Goal: Information Seeking & Learning: Learn about a topic

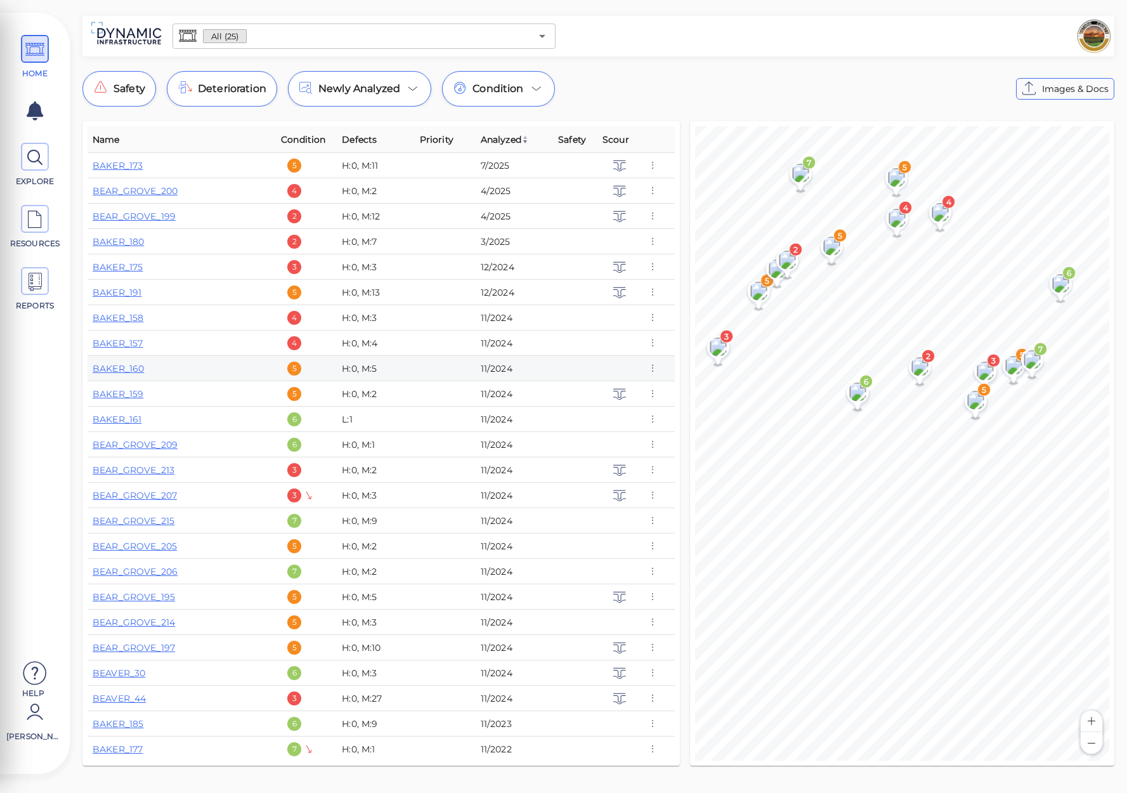
scroll to position [27, 0]
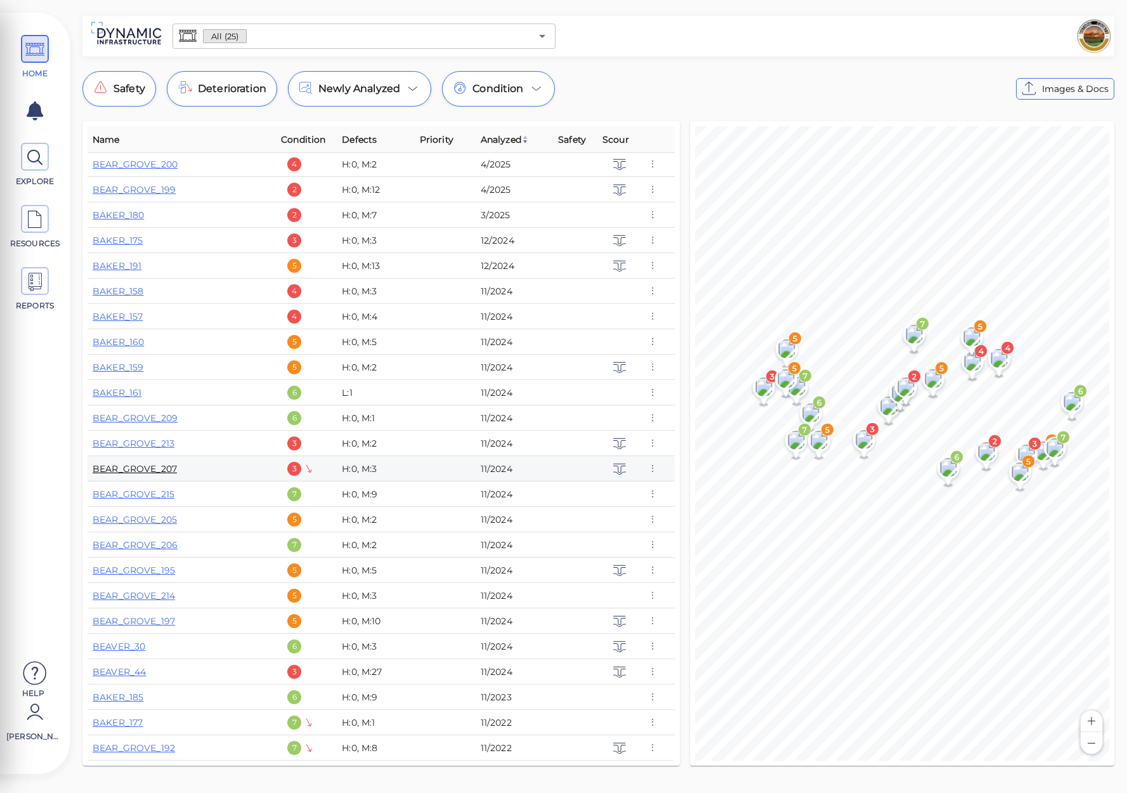
click at [153, 466] on link "BEAR_GROVE_207" at bounding box center [135, 468] width 84 height 11
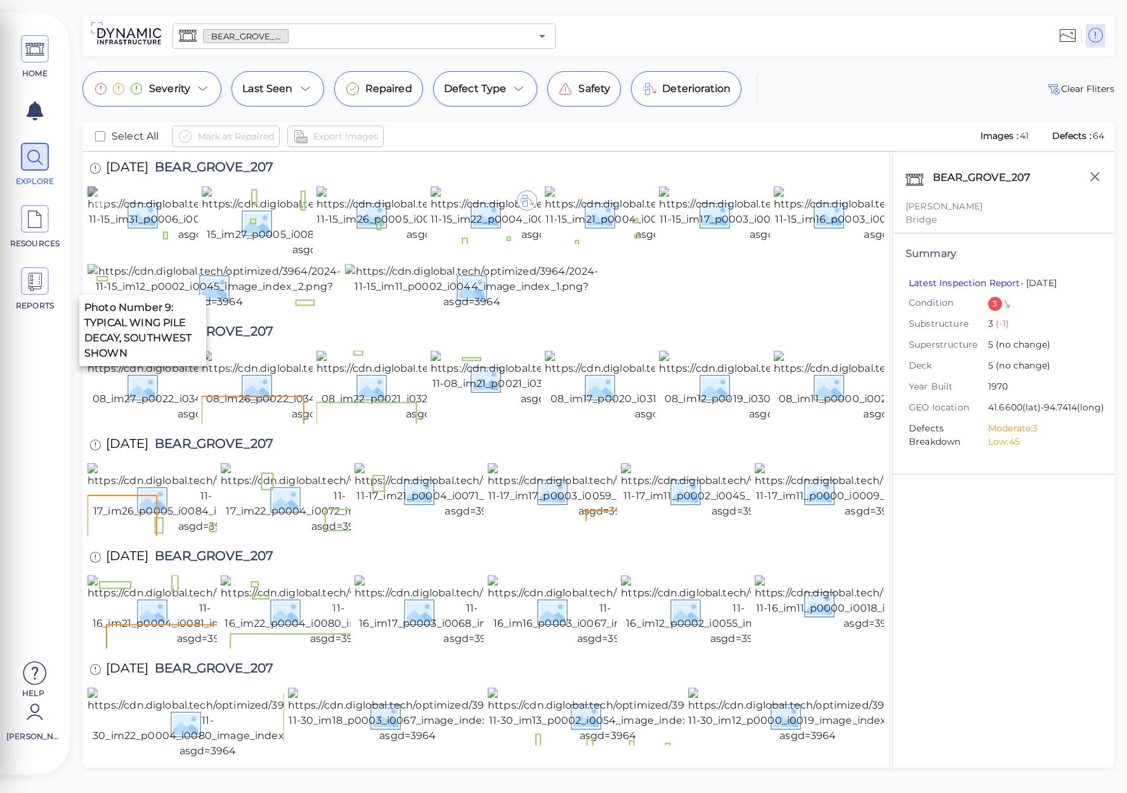
click at [149, 242] on img at bounding box center [207, 215] width 238 height 56
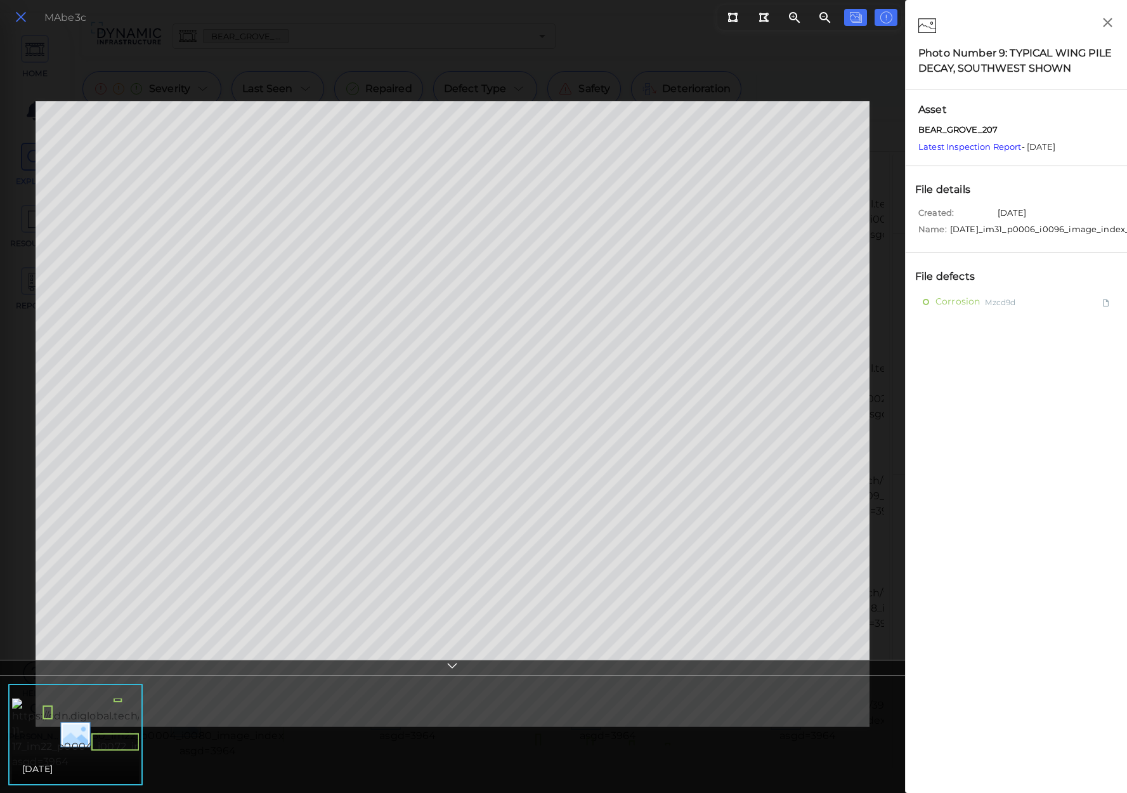
click at [23, 16] on icon at bounding box center [21, 17] width 14 height 17
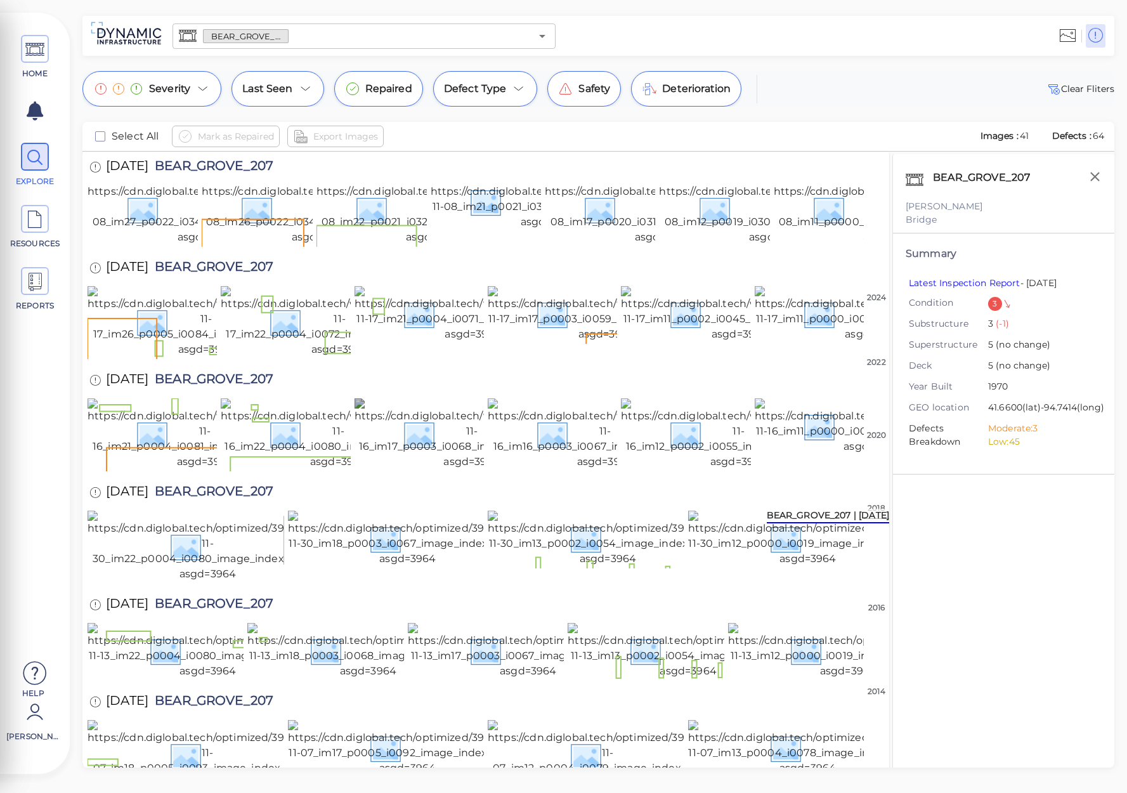
scroll to position [445, 0]
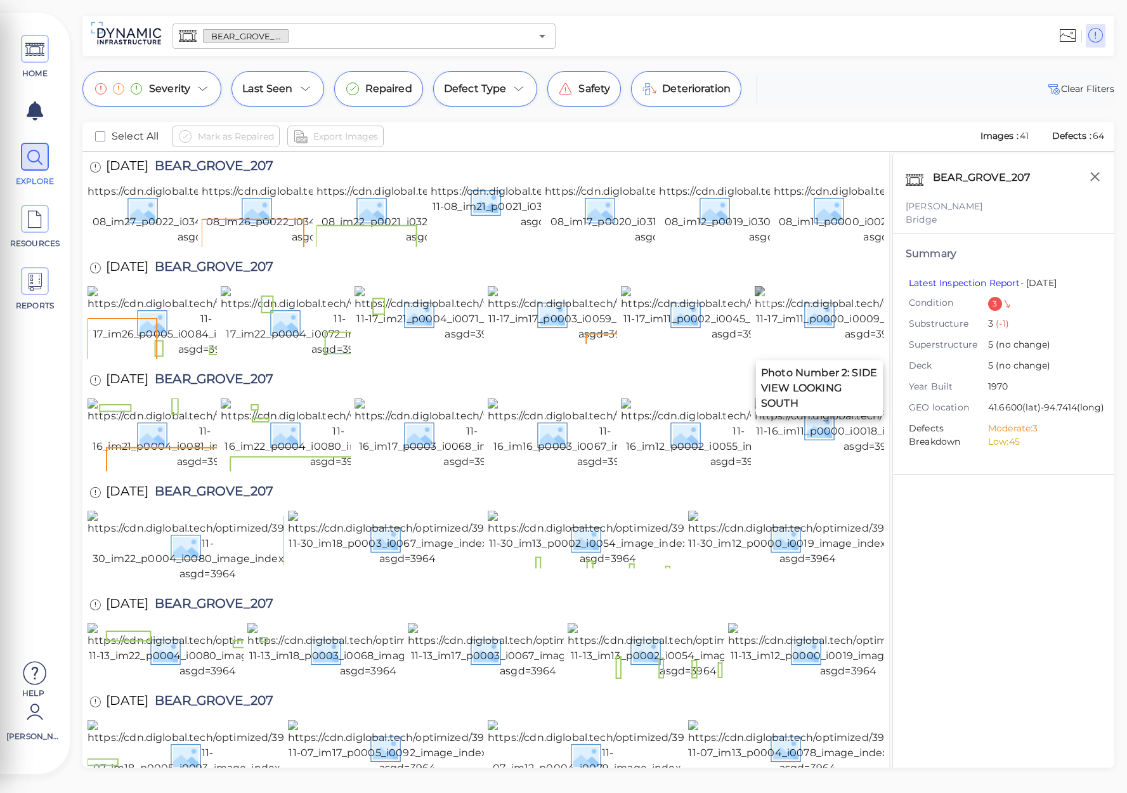
click at [793, 322] on img at bounding box center [874, 314] width 238 height 56
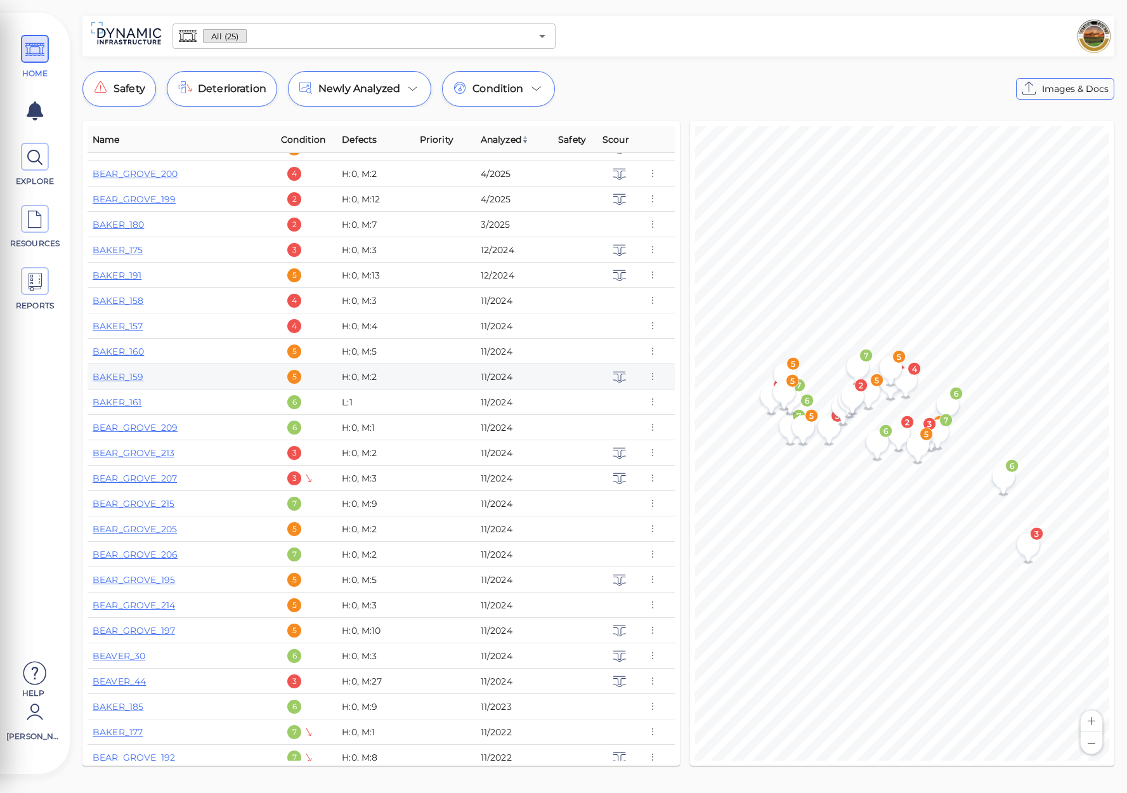
scroll to position [27, 0]
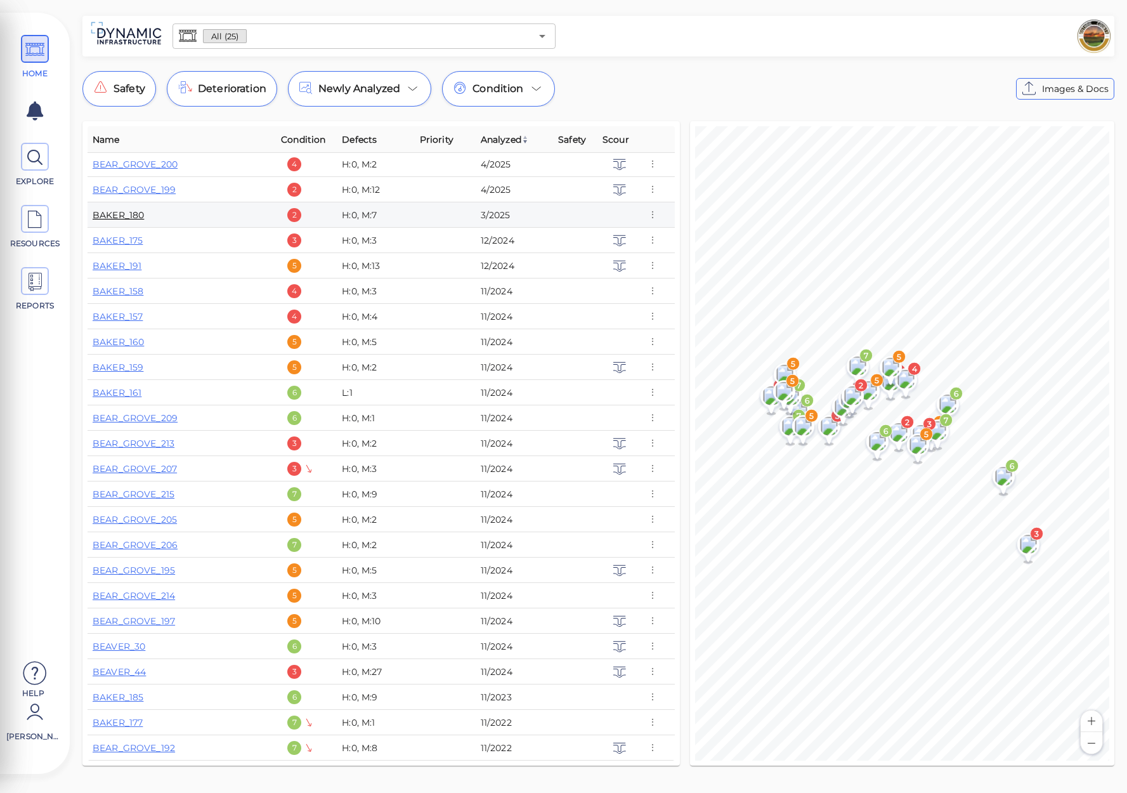
click at [115, 216] on link "BAKER_180" at bounding box center [118, 214] width 51 height 11
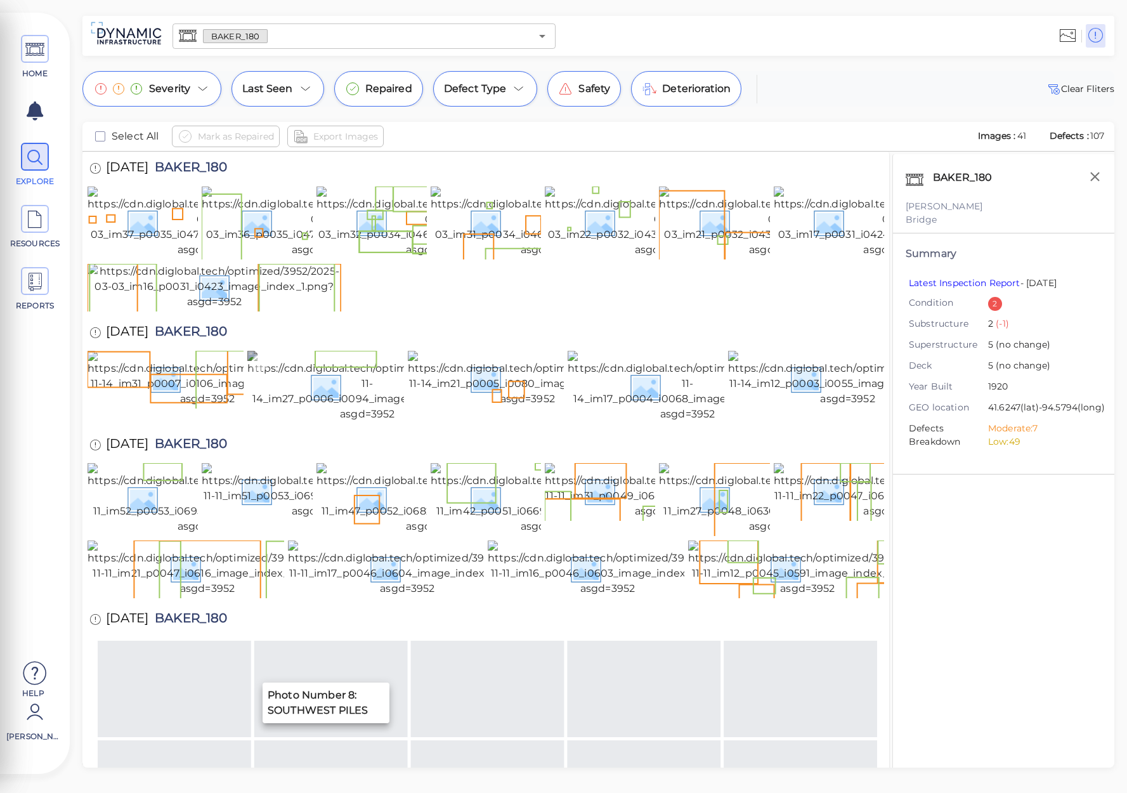
click at [357, 422] on img at bounding box center [367, 386] width 240 height 71
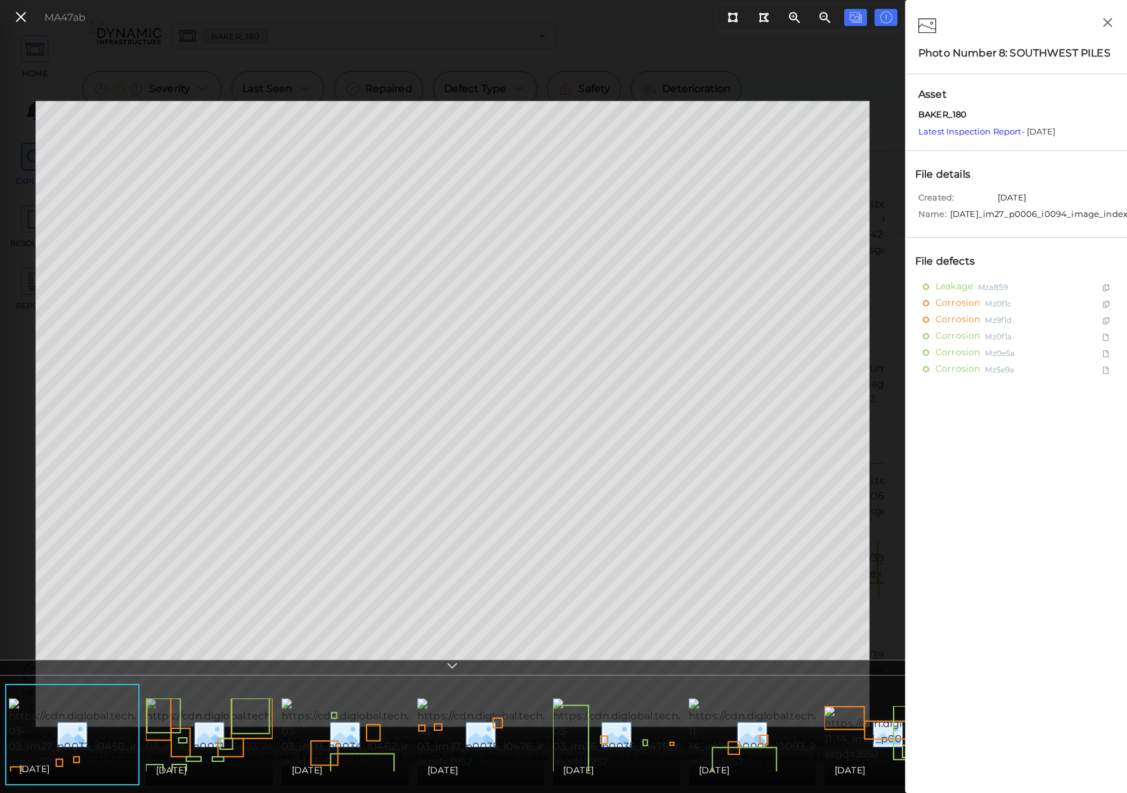
click at [214, 745] on img at bounding box center [263, 734] width 235 height 71
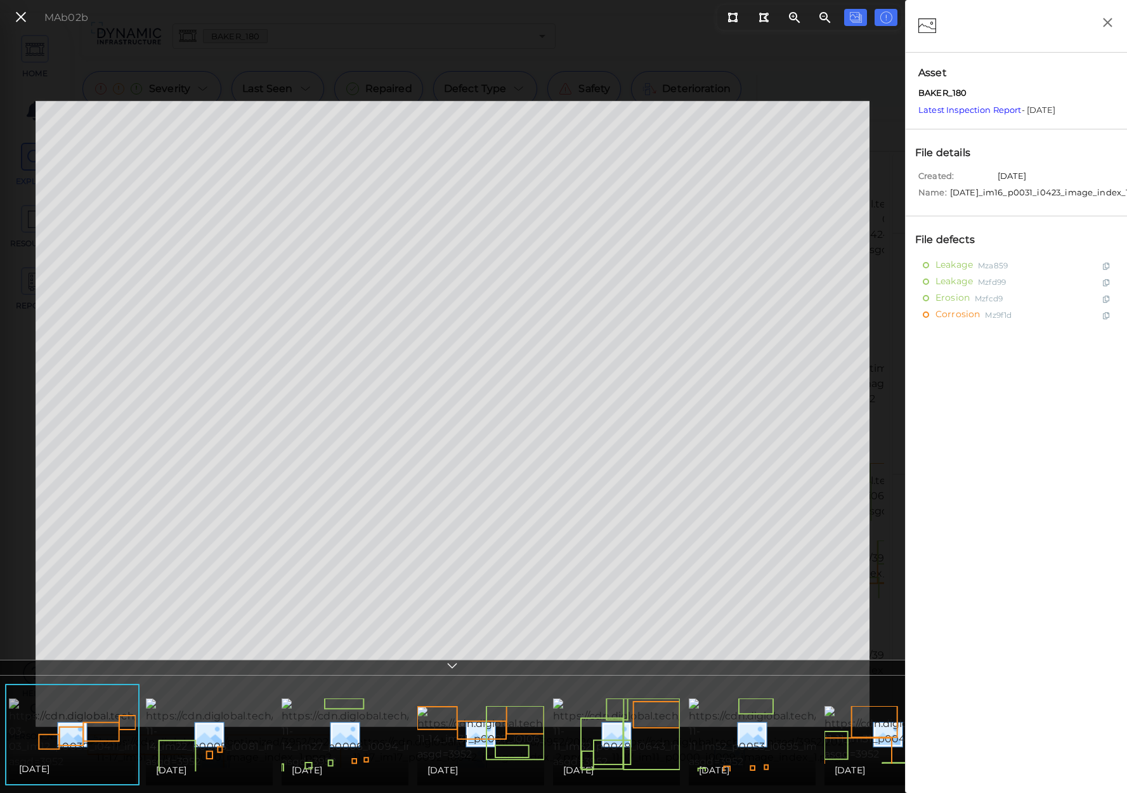
click at [107, 739] on img at bounding box center [126, 734] width 235 height 71
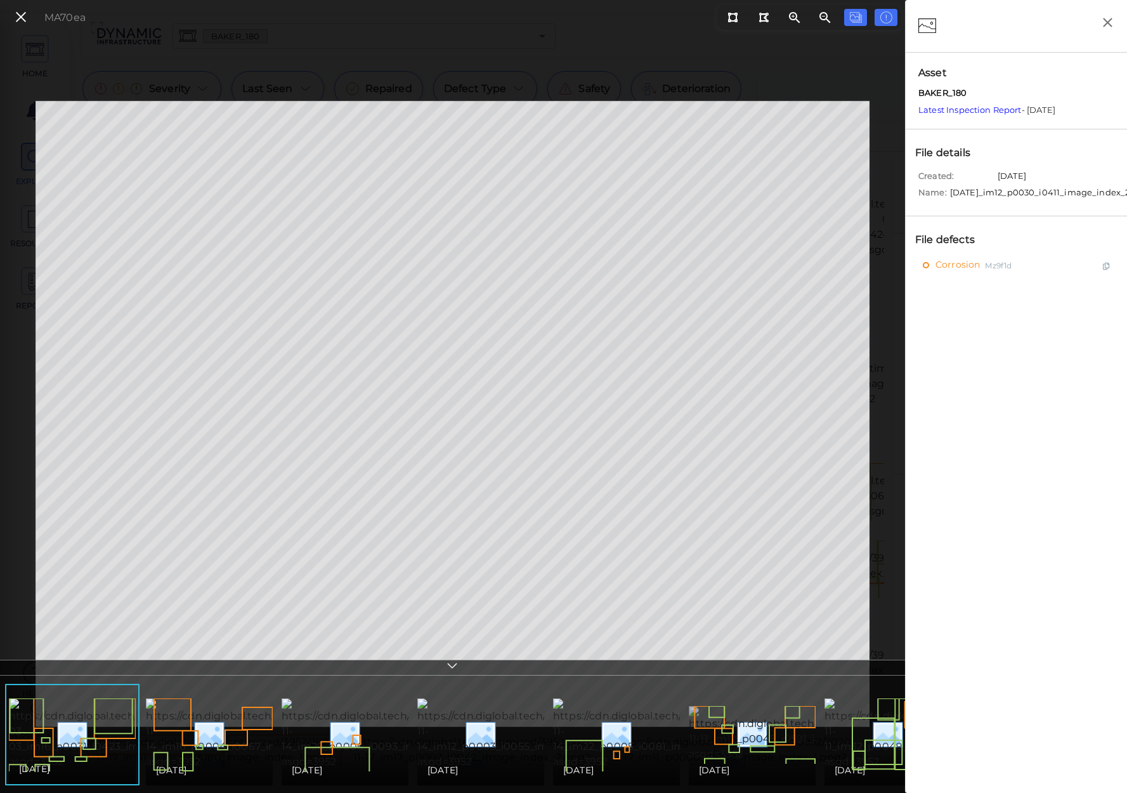
click at [745, 734] on img at bounding box center [806, 734] width 235 height 56
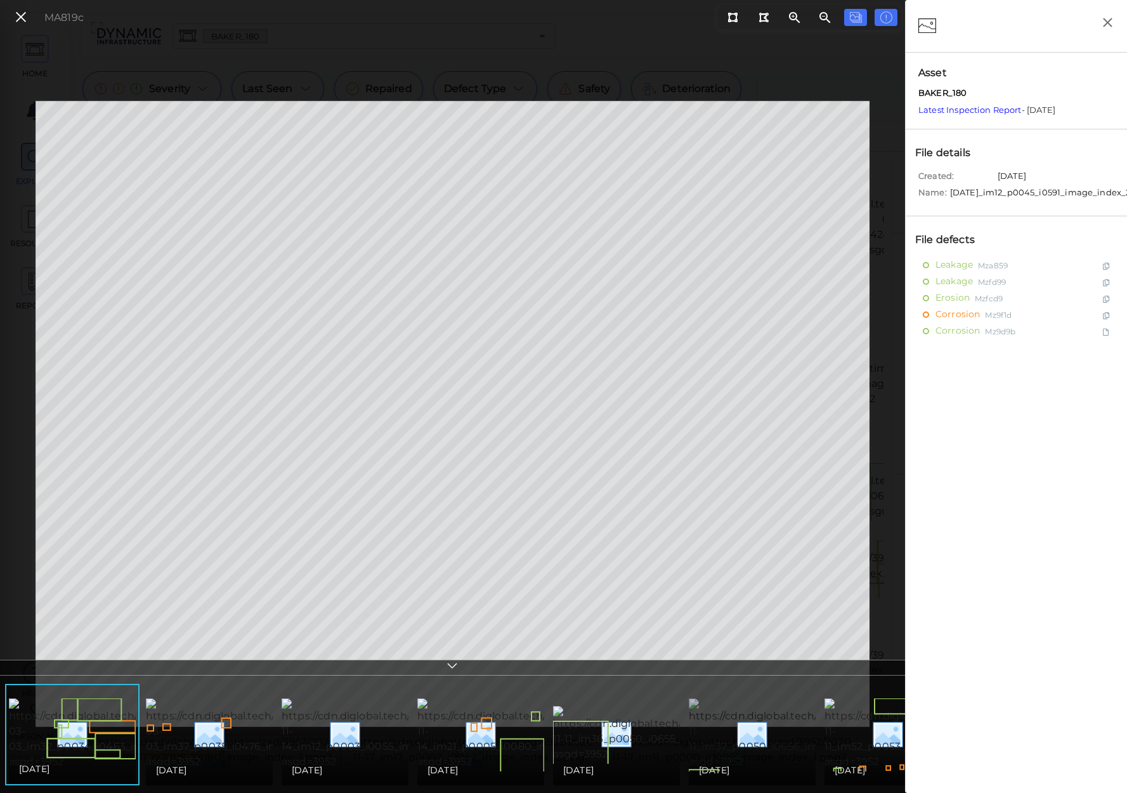
click at [737, 744] on img at bounding box center [806, 734] width 235 height 71
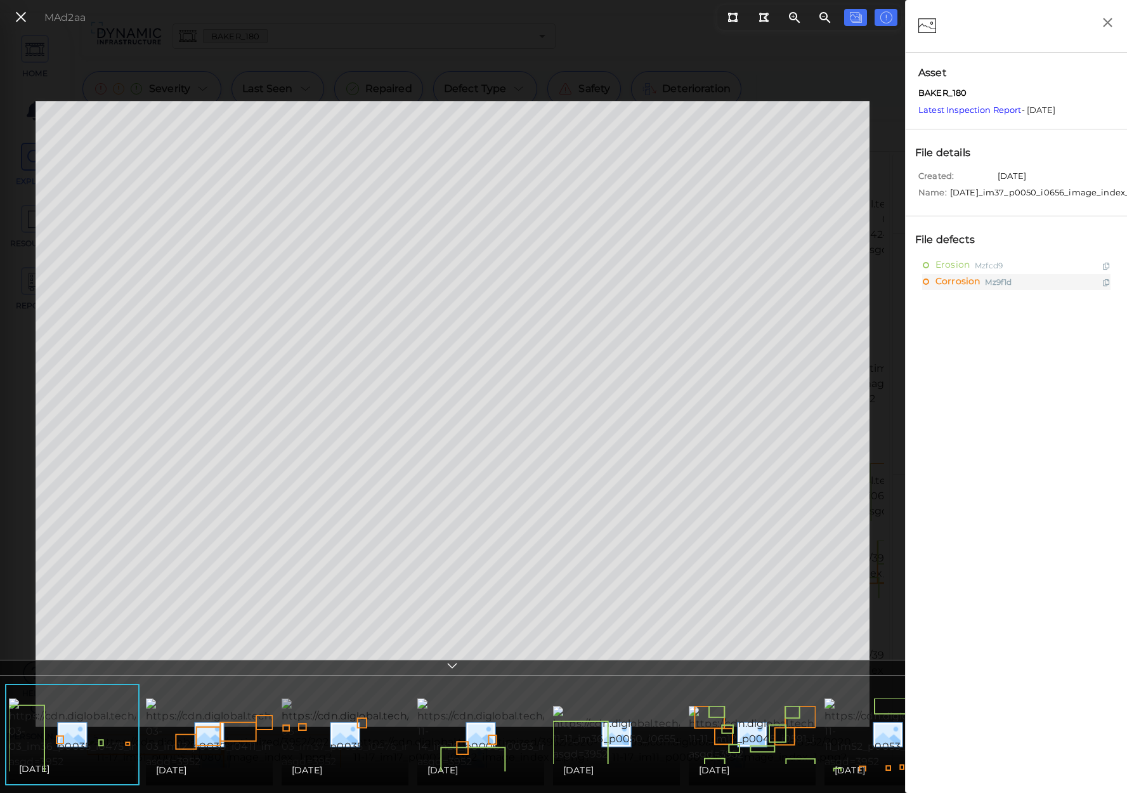
click at [353, 733] on img at bounding box center [399, 734] width 235 height 71
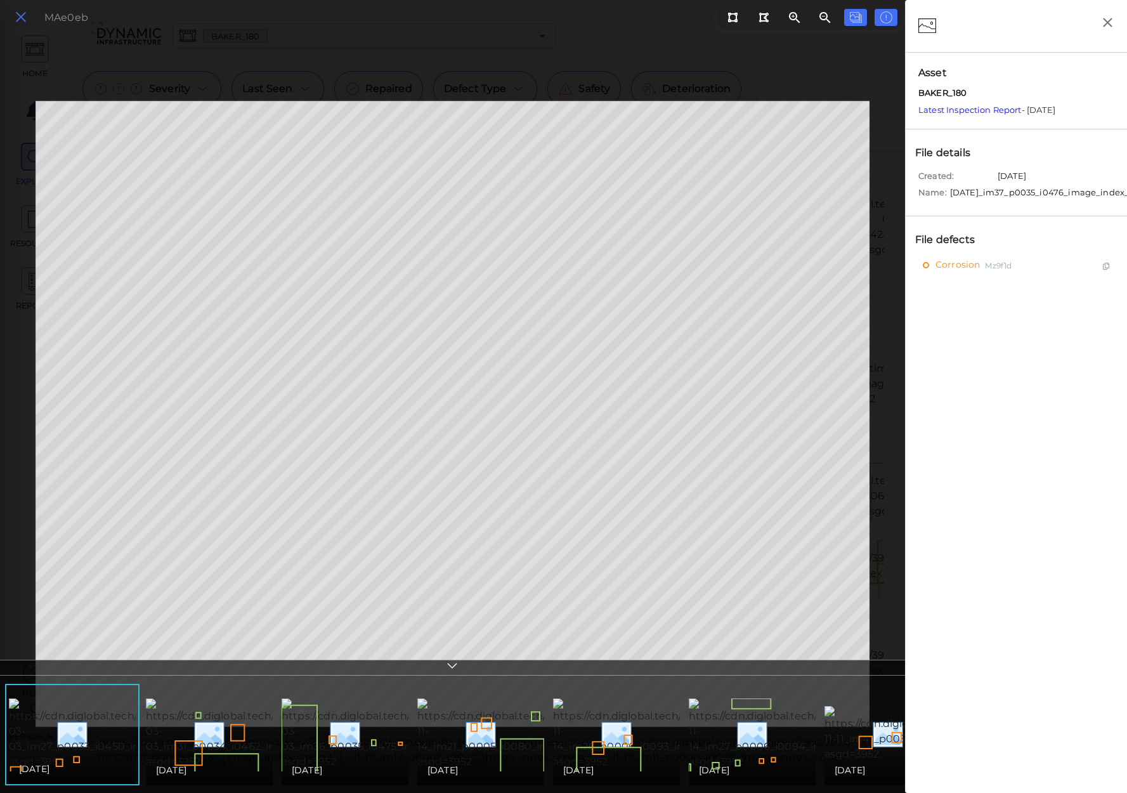
click at [18, 13] on icon at bounding box center [21, 17] width 14 height 17
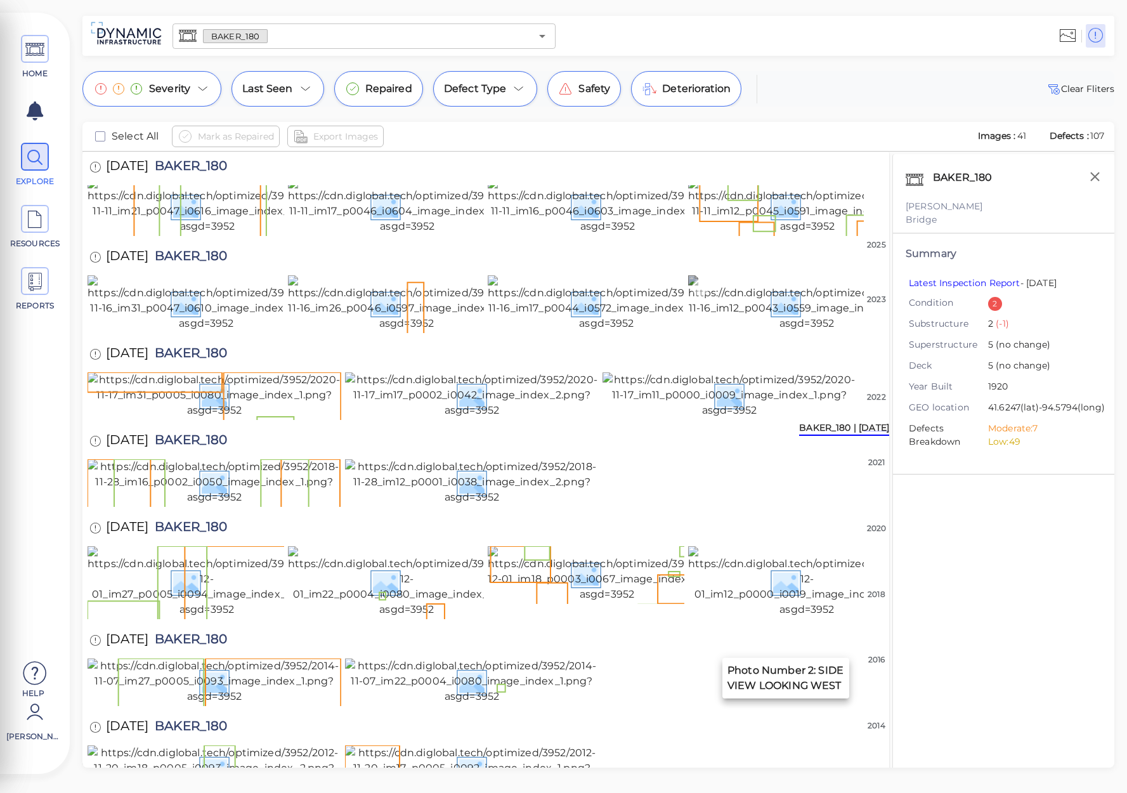
scroll to position [761, 0]
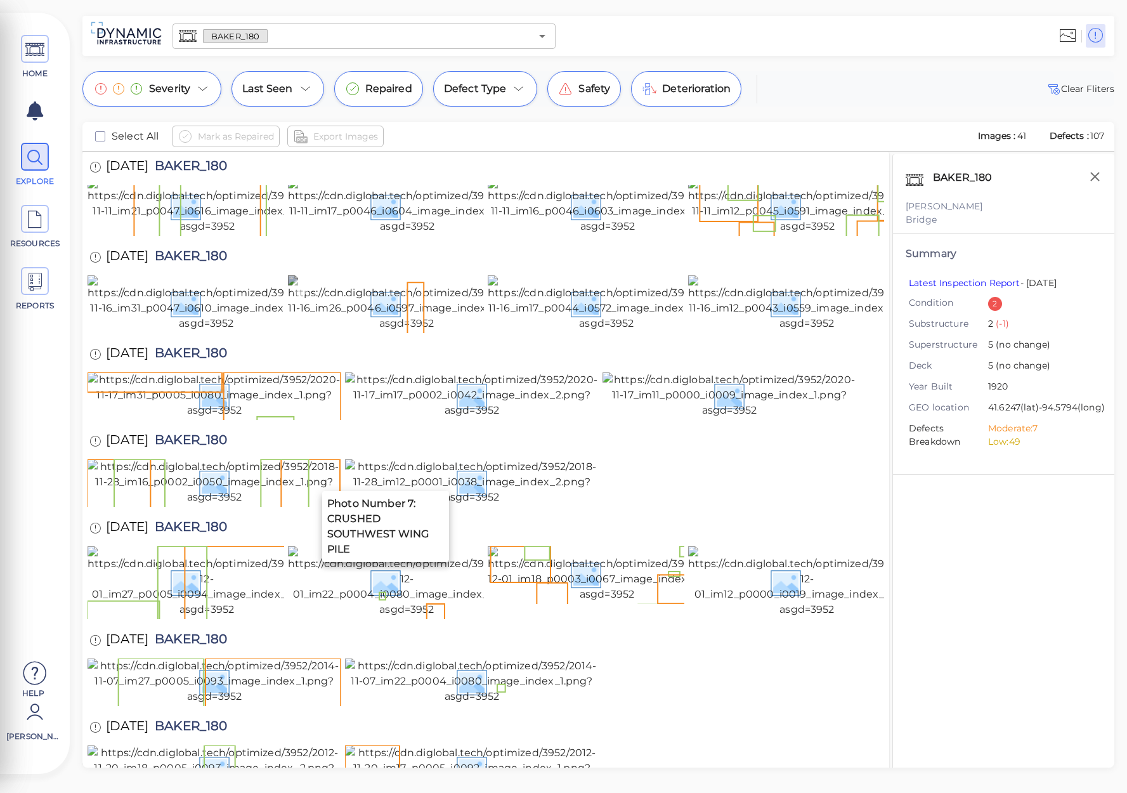
click at [384, 331] on img at bounding box center [407, 303] width 238 height 56
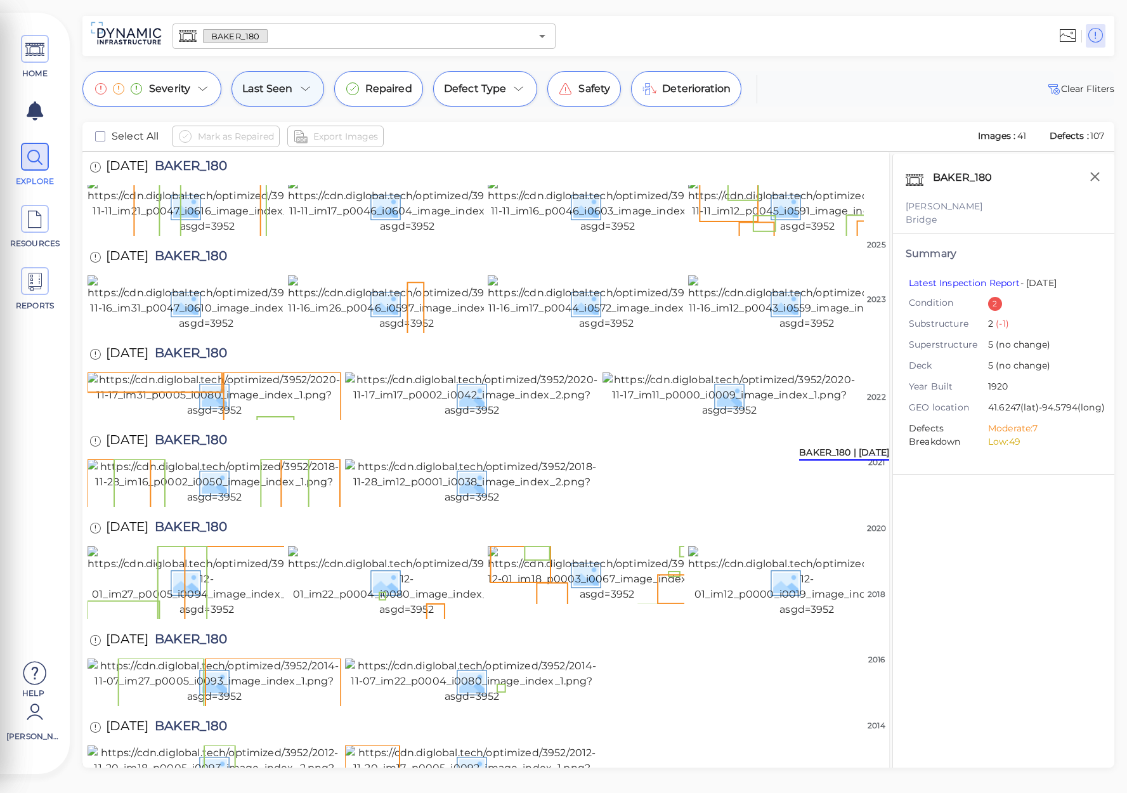
click at [306, 89] on icon at bounding box center [305, 89] width 8 height 4
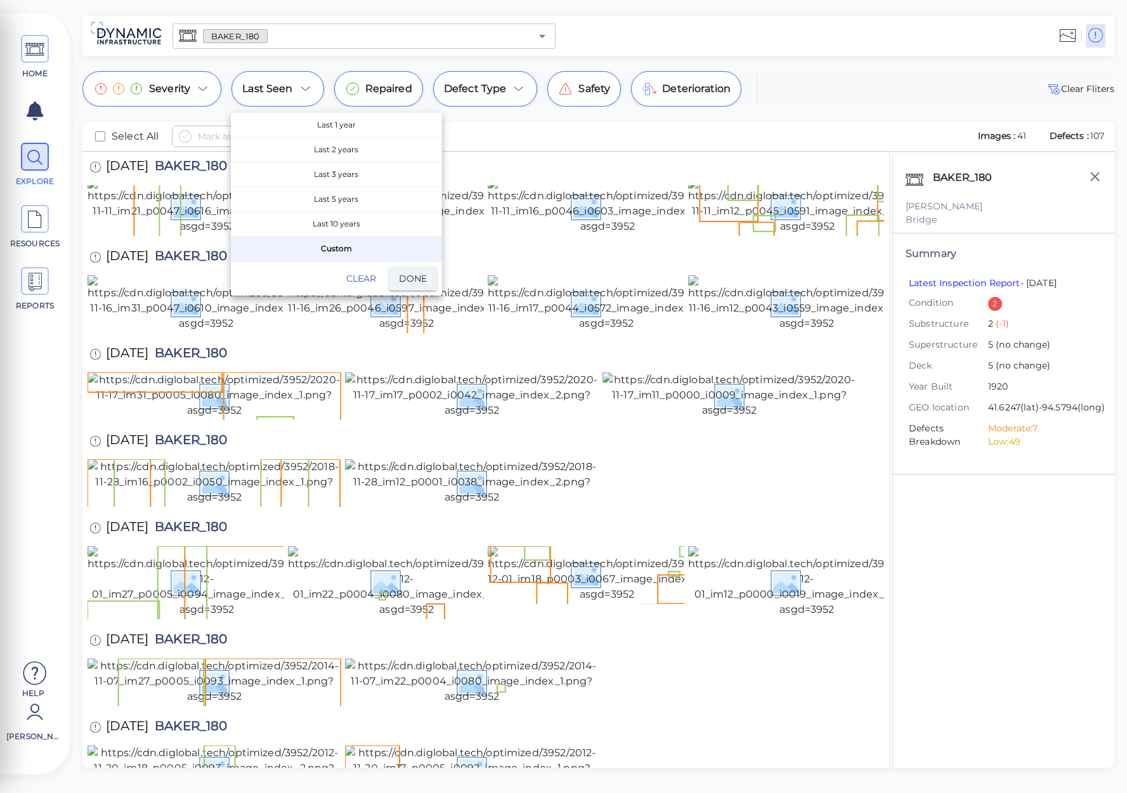
click at [200, 88] on div at bounding box center [563, 396] width 1127 height 793
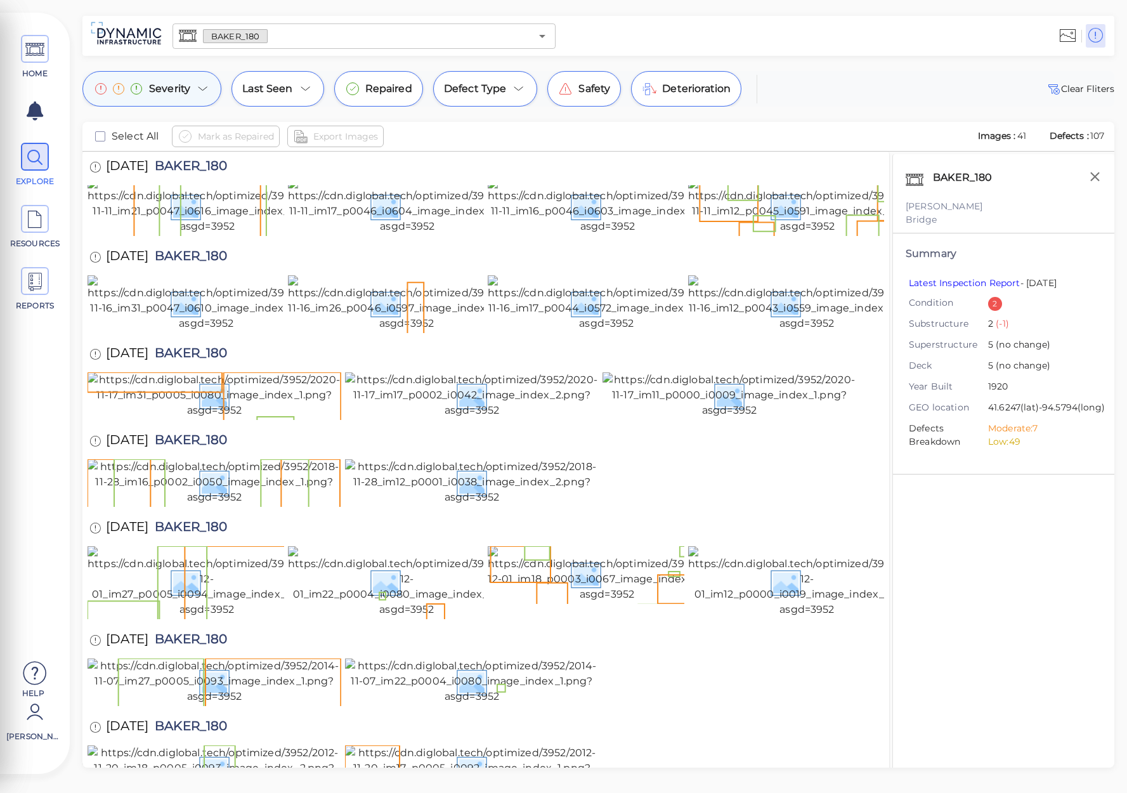
click at [204, 96] on div "Severity" at bounding box center [151, 89] width 139 height 36
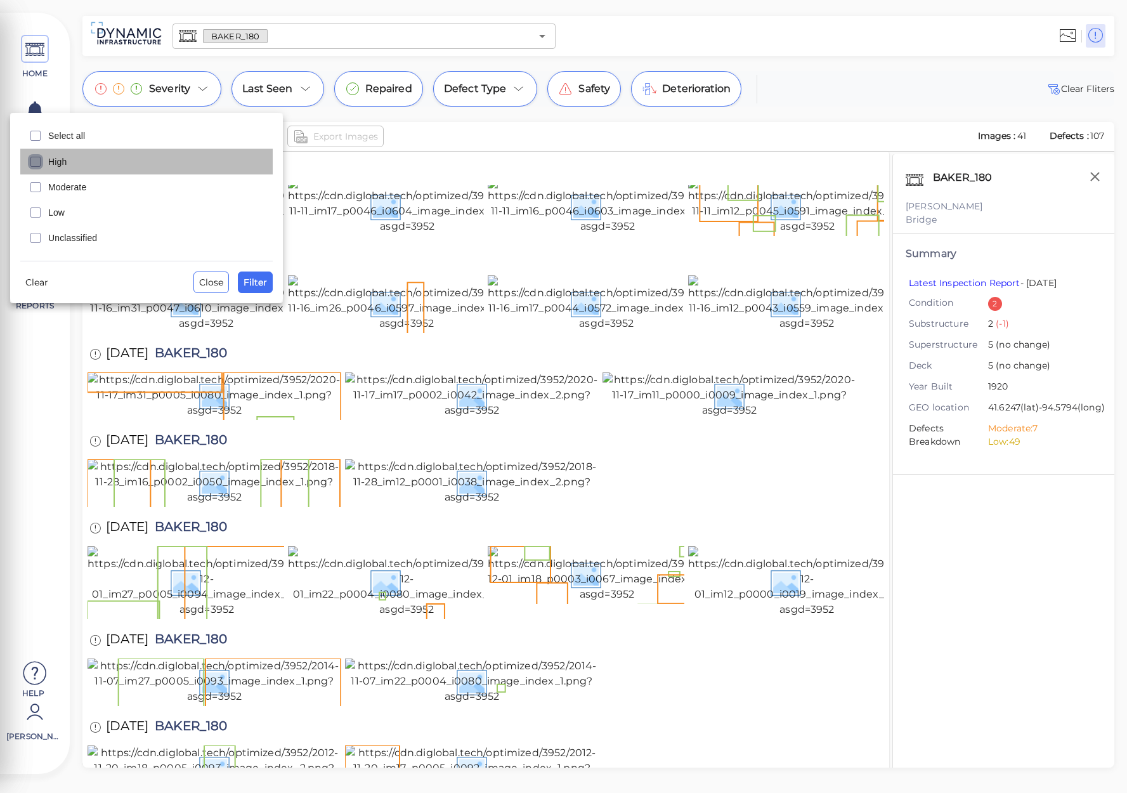
click at [37, 161] on icon "checkbox" at bounding box center [35, 161] width 15 height 15
click at [253, 280] on span "Filter" at bounding box center [255, 282] width 23 height 15
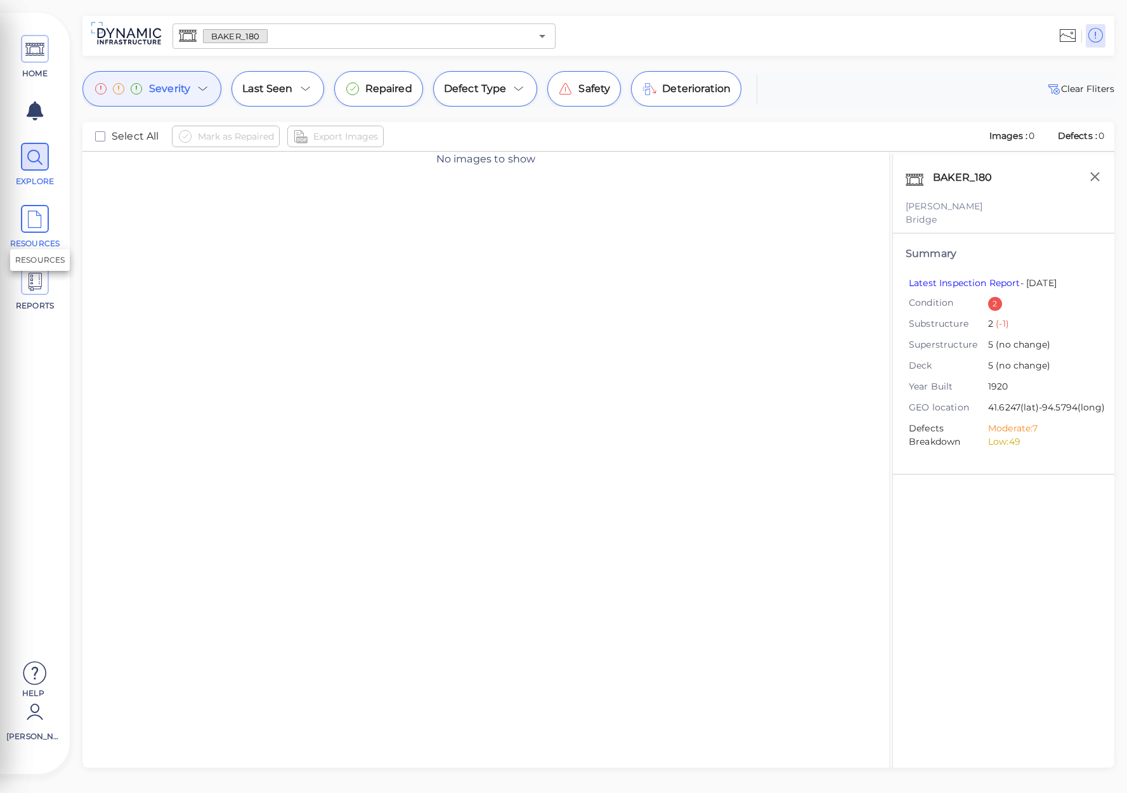
click at [37, 223] on icon at bounding box center [34, 220] width 19 height 29
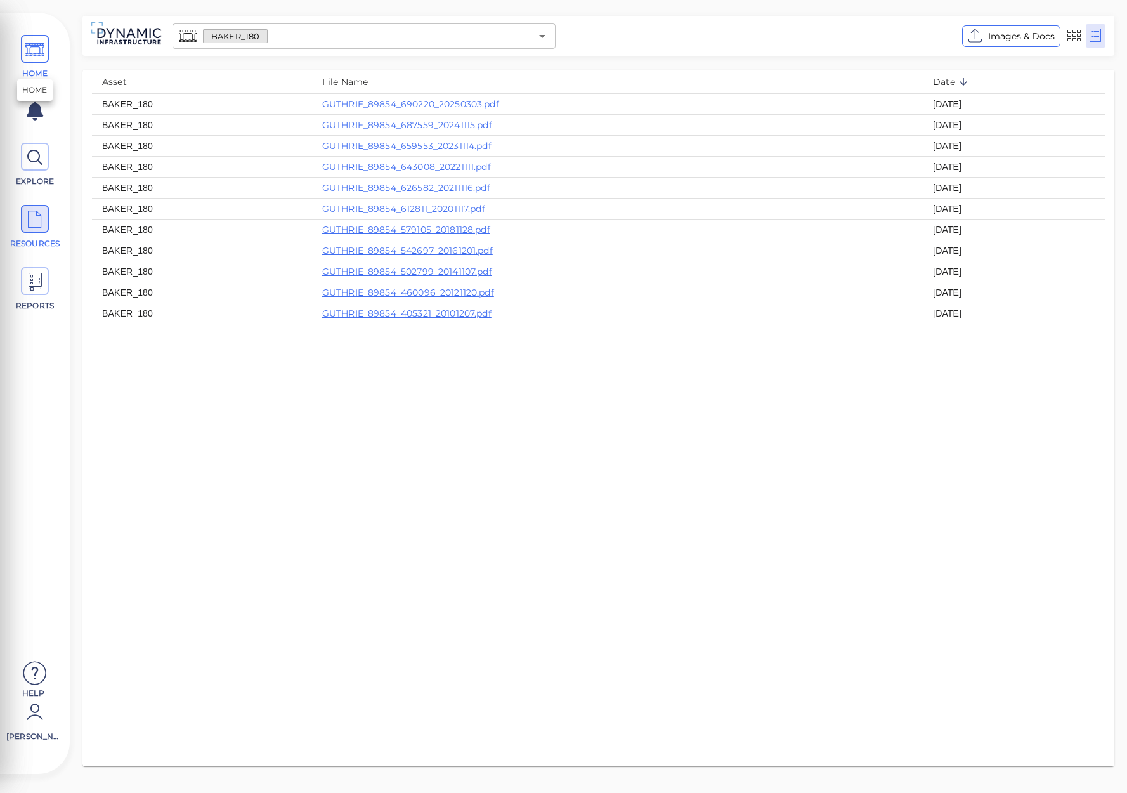
click at [36, 57] on icon at bounding box center [34, 50] width 19 height 29
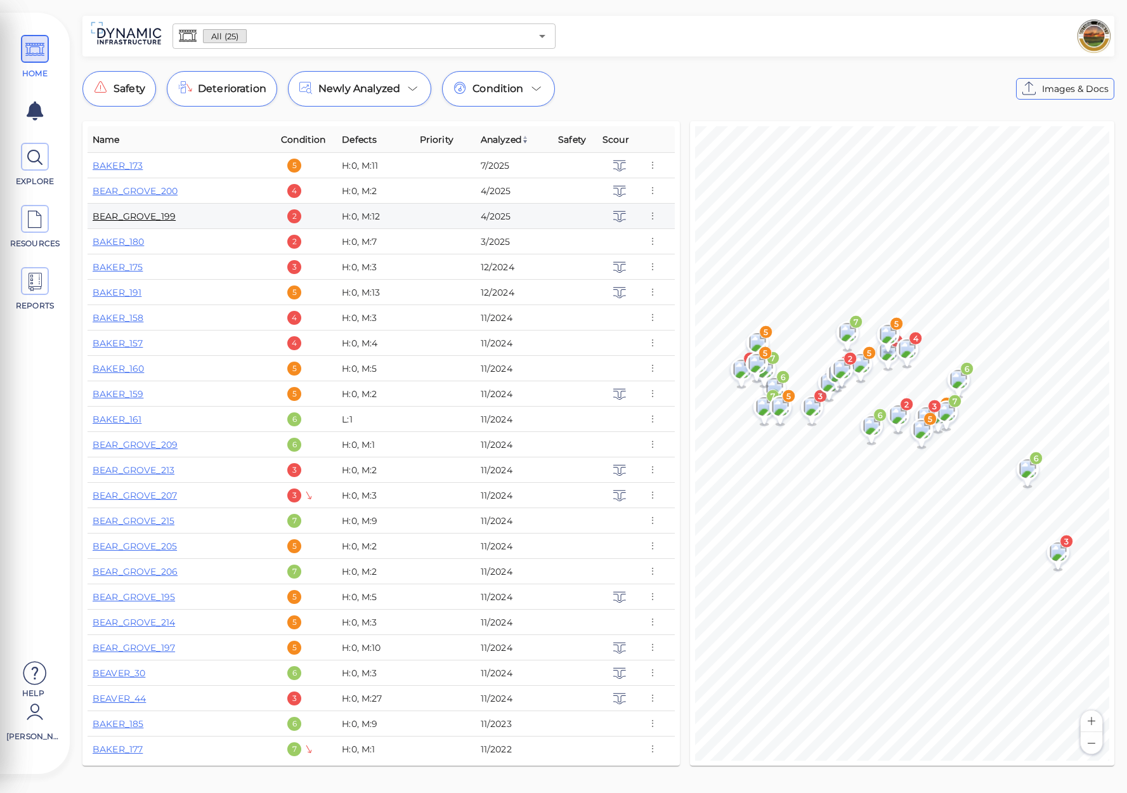
click at [110, 214] on link "BEAR_GROVE_199" at bounding box center [134, 216] width 83 height 11
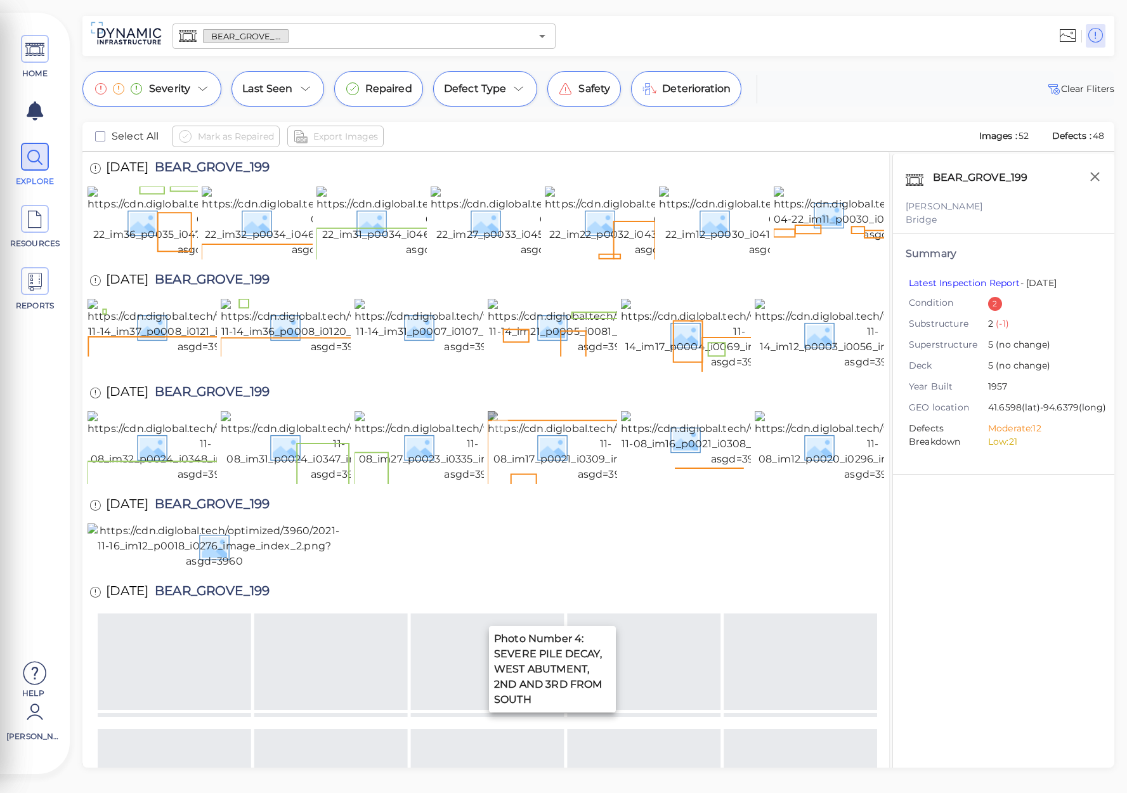
click at [581, 482] on img at bounding box center [606, 446] width 237 height 71
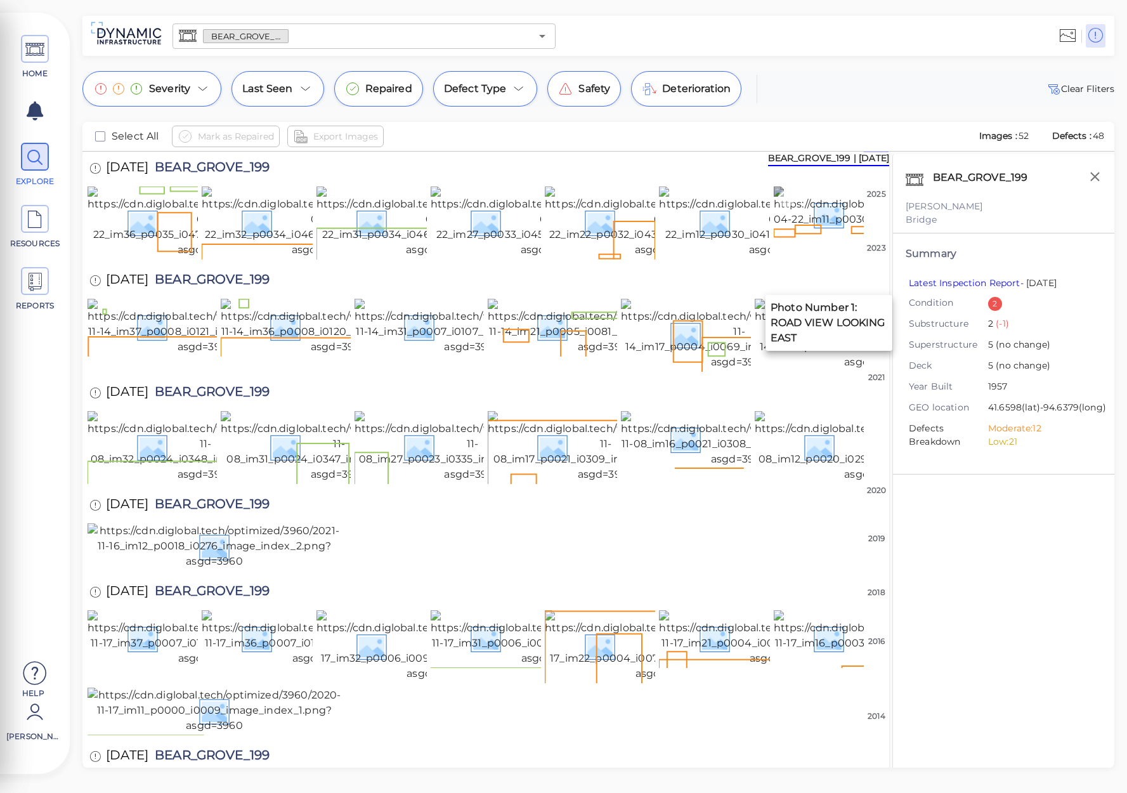
click at [818, 242] on img at bounding box center [892, 215] width 237 height 56
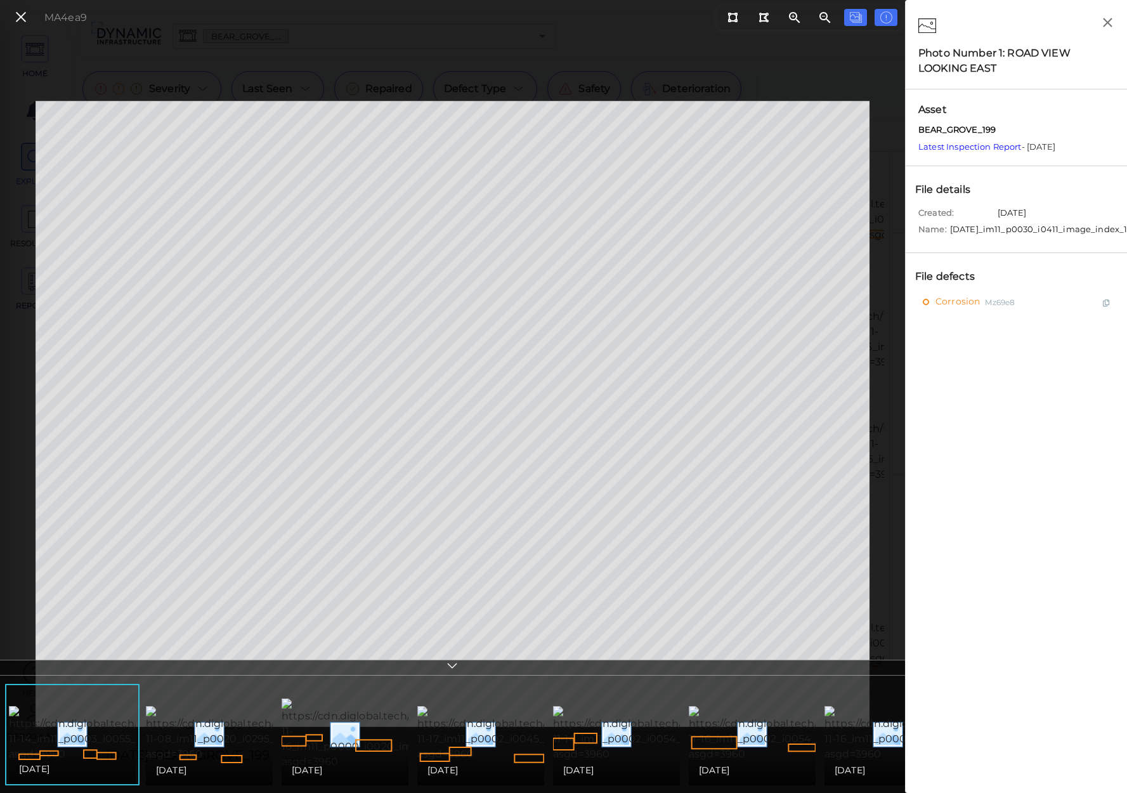
click at [616, 763] on div "[DATE]" at bounding box center [616, 770] width 107 height 15
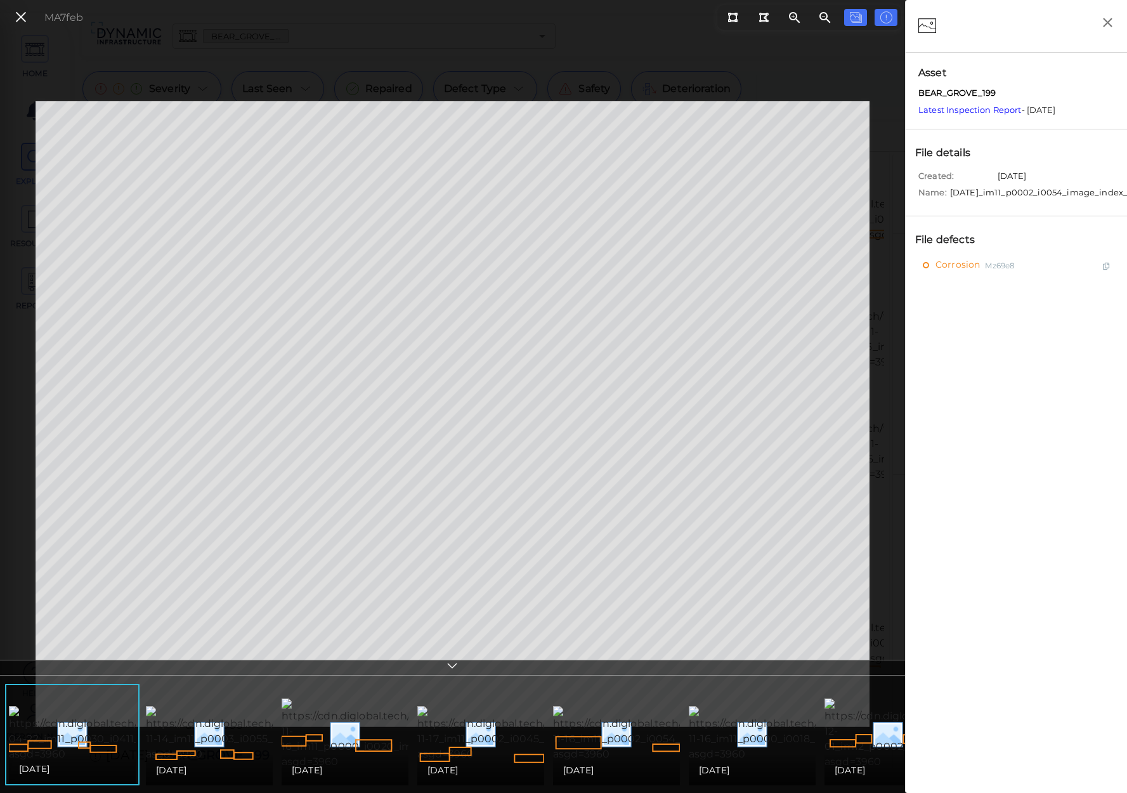
click at [490, 755] on div "[DATE]" at bounding box center [480, 770] width 127 height 30
click at [108, 754] on div "[DATE]" at bounding box center [72, 769] width 127 height 30
click at [211, 763] on div "[DATE]" at bounding box center [209, 770] width 107 height 15
click at [754, 742] on img at bounding box center [806, 734] width 235 height 71
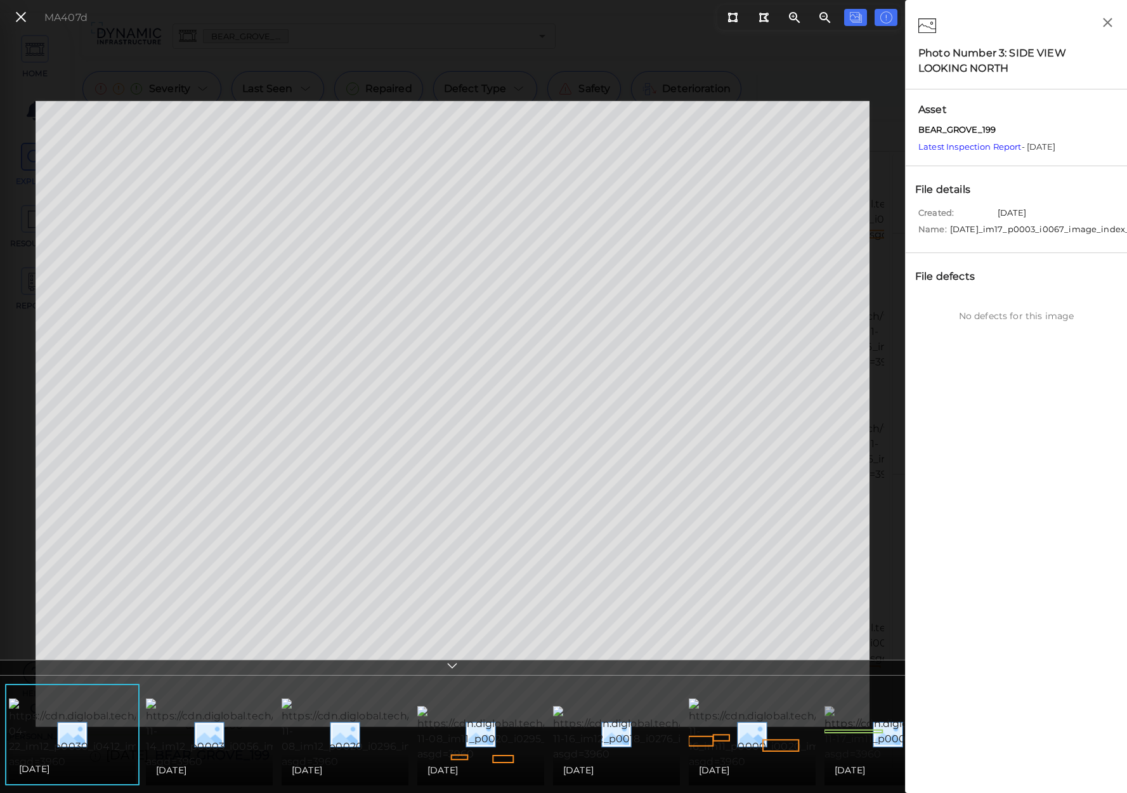
click at [874, 736] on img at bounding box center [944, 734] width 238 height 56
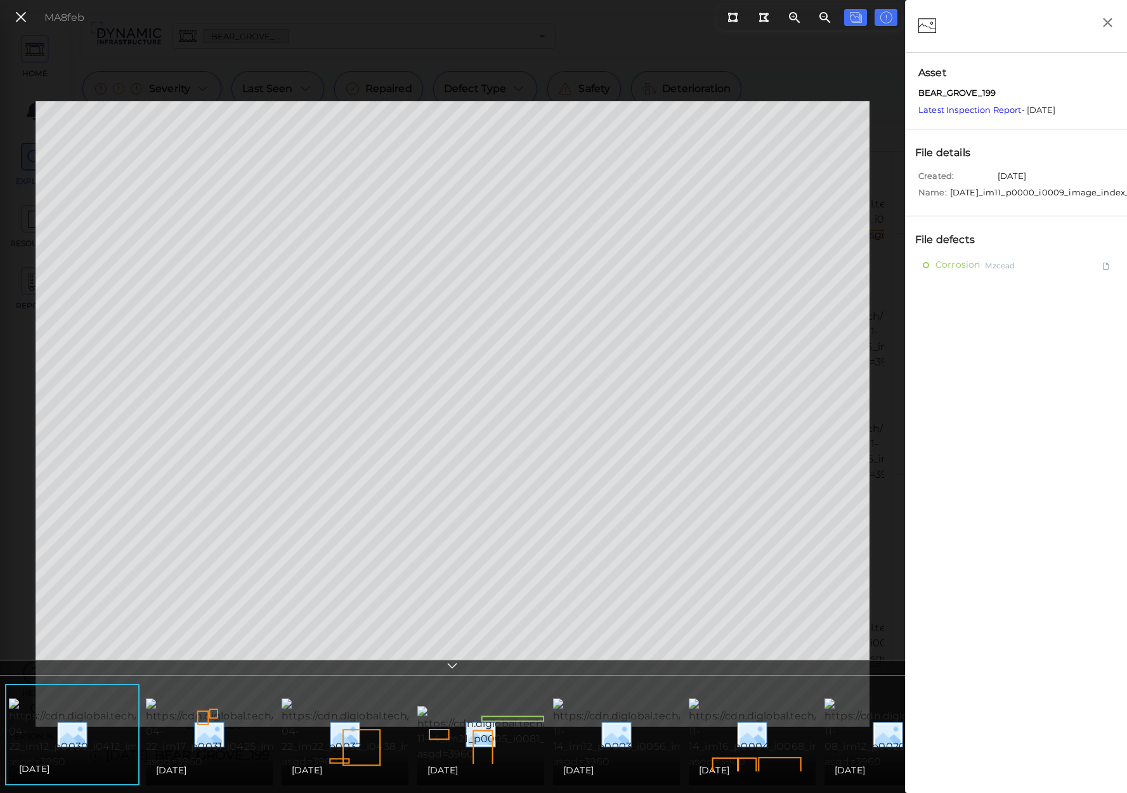
click at [213, 755] on div "[DATE]" at bounding box center [209, 770] width 127 height 30
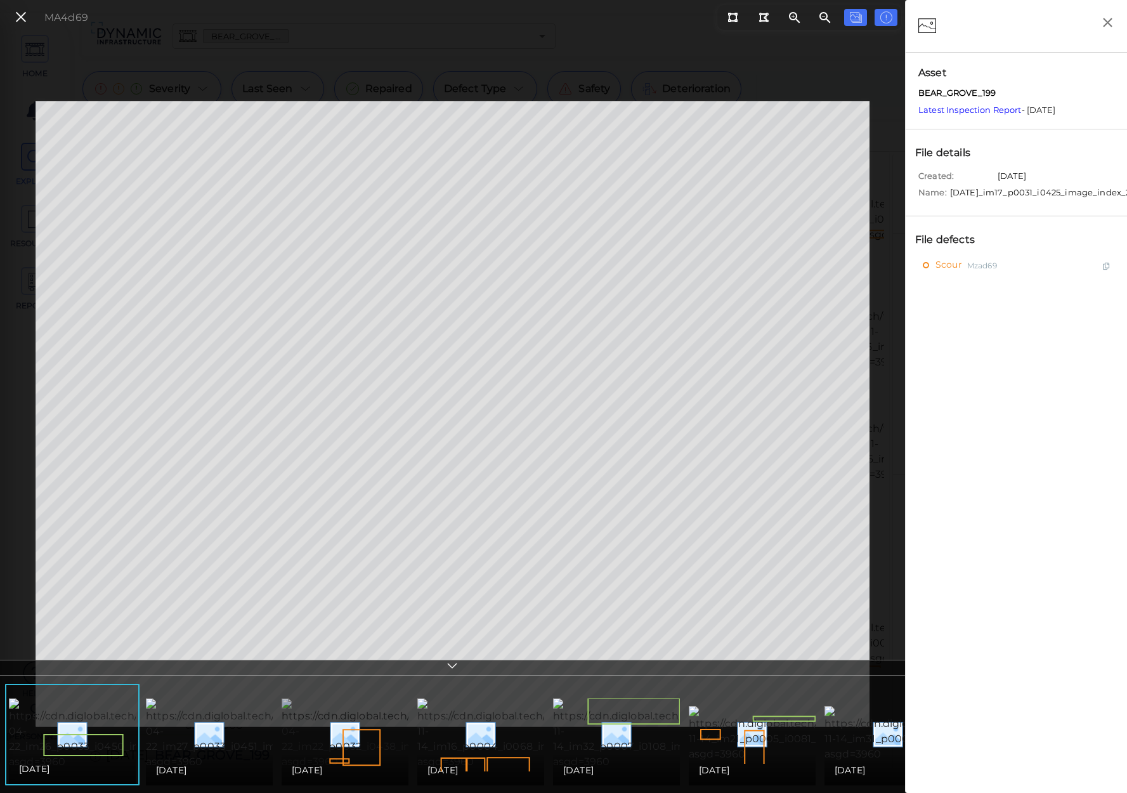
click at [369, 739] on img at bounding box center [400, 734] width 237 height 71
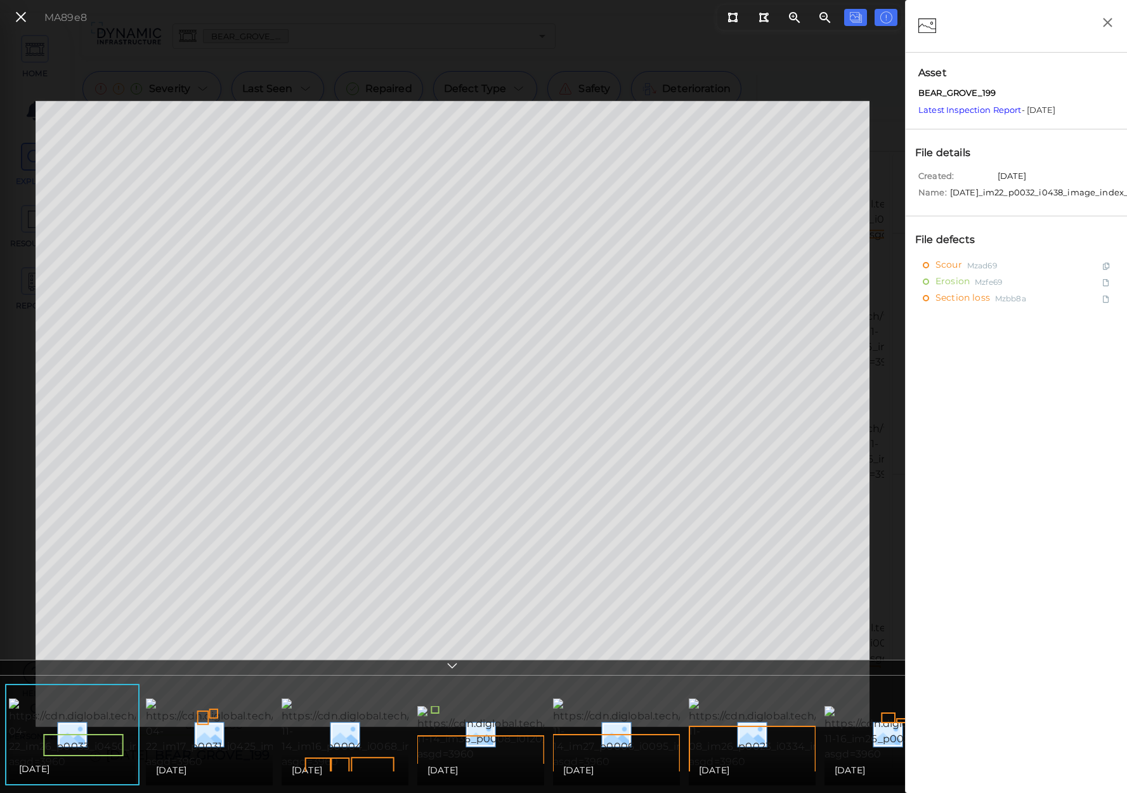
click at [495, 755] on div "[DATE]" at bounding box center [480, 770] width 127 height 30
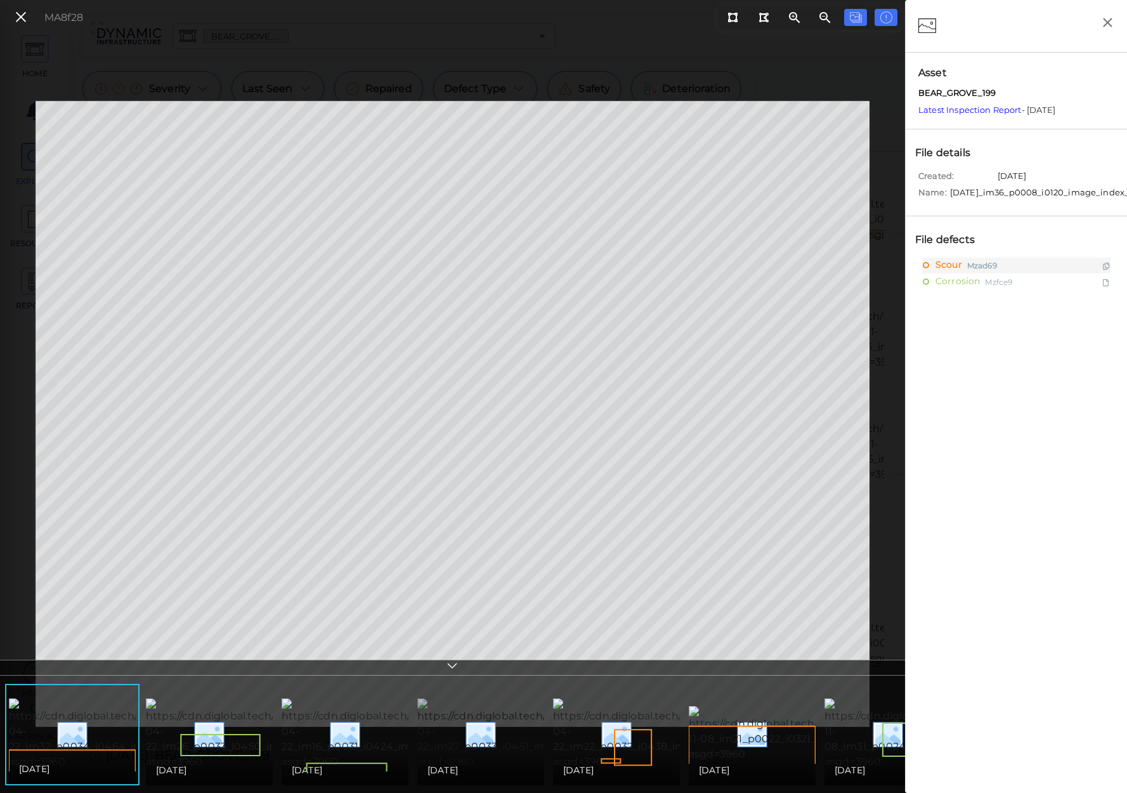
click at [489, 723] on img at bounding box center [535, 734] width 237 height 71
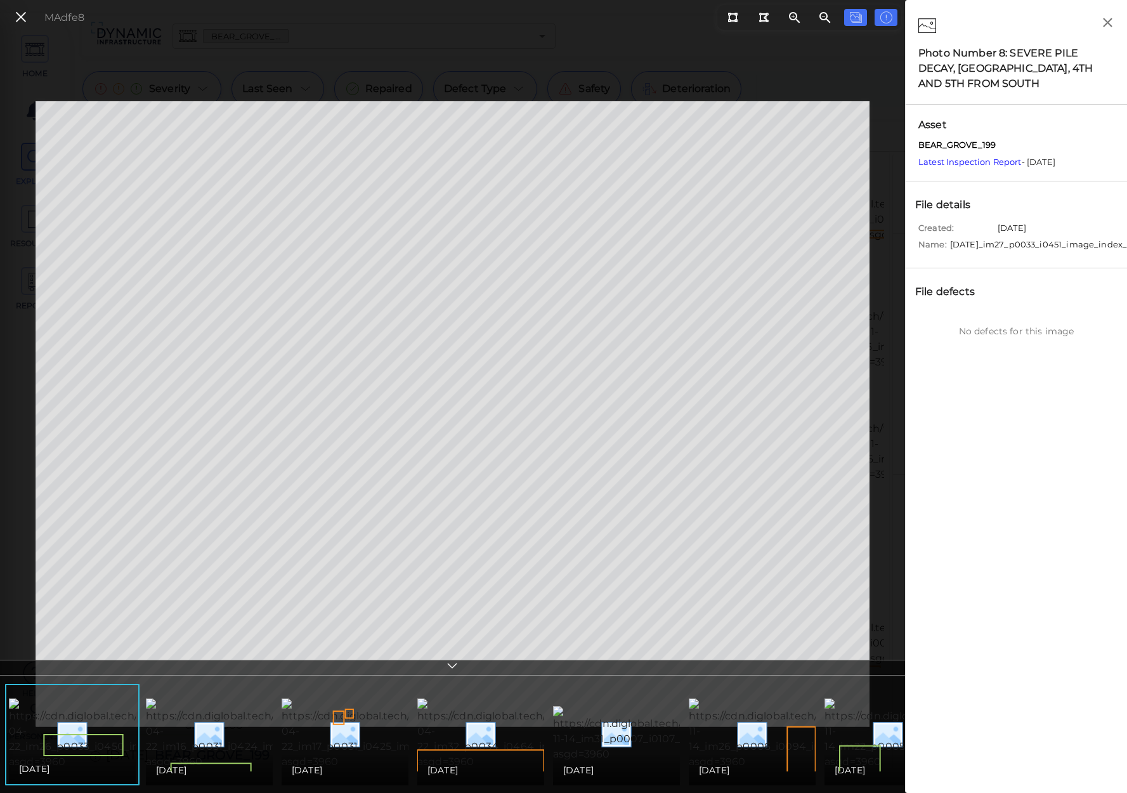
click at [491, 755] on div "[DATE]" at bounding box center [480, 770] width 127 height 30
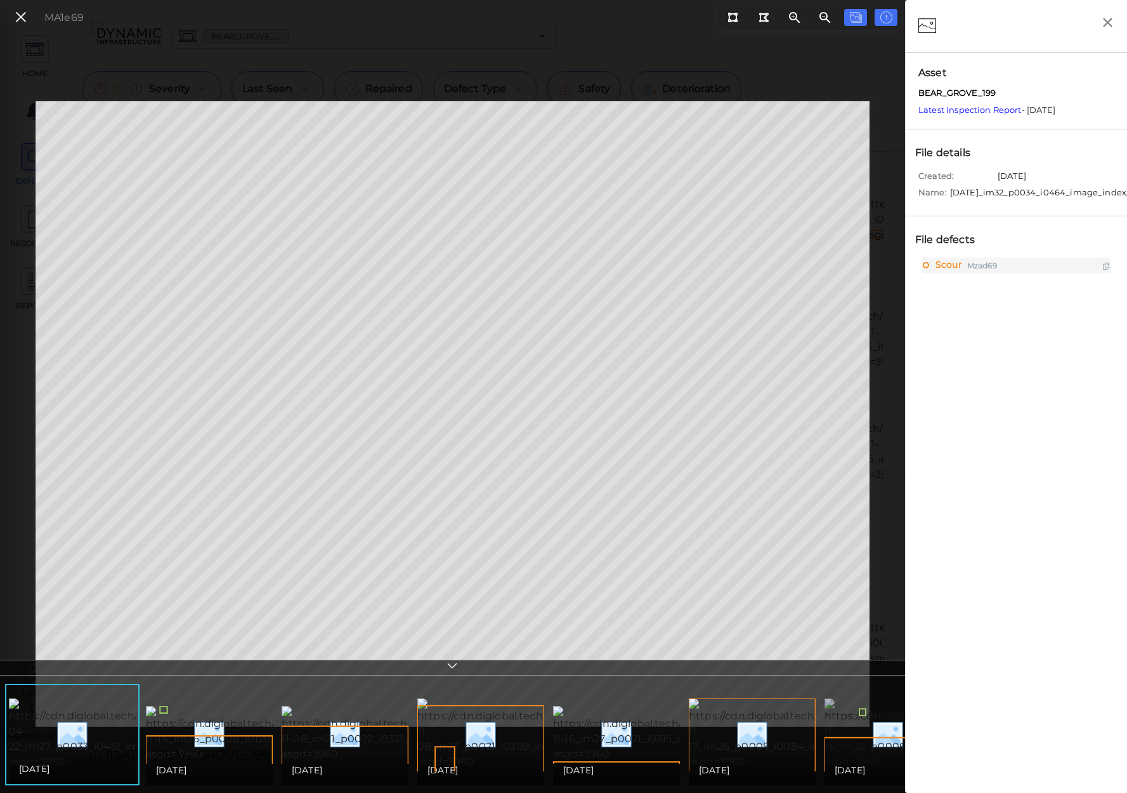
click at [852, 704] on img at bounding box center [942, 734] width 235 height 71
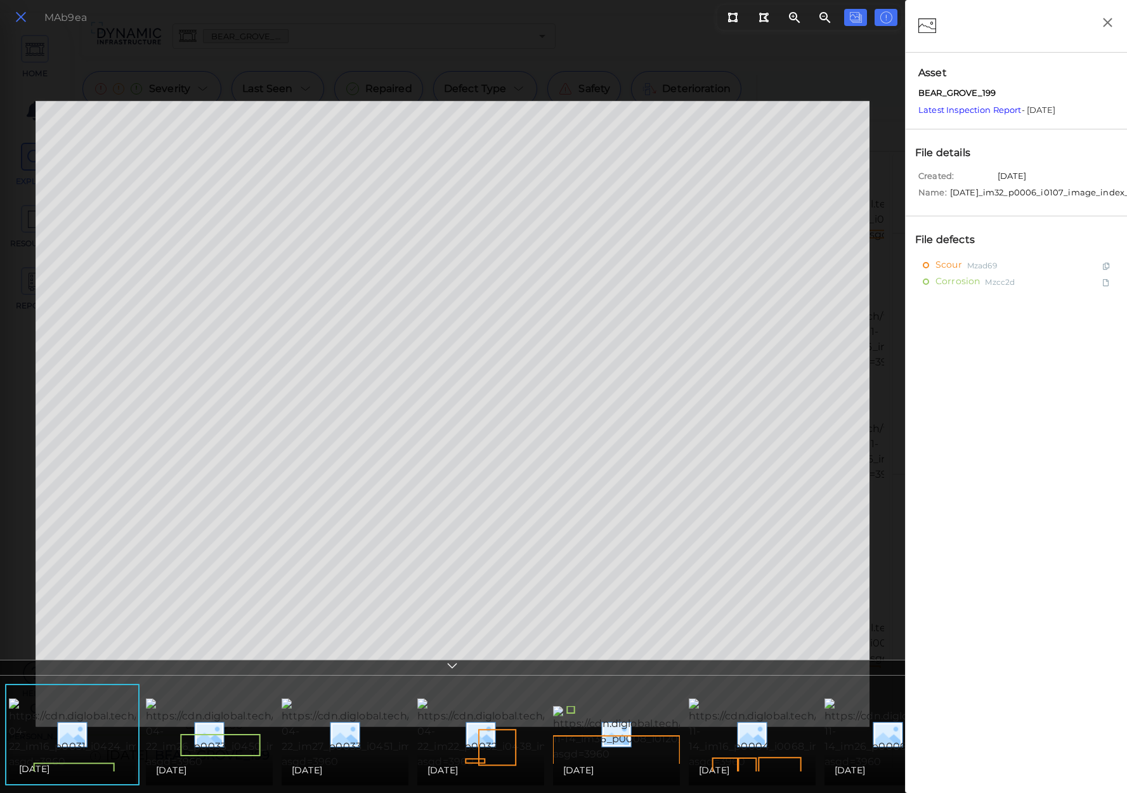
click at [18, 17] on icon at bounding box center [21, 17] width 14 height 17
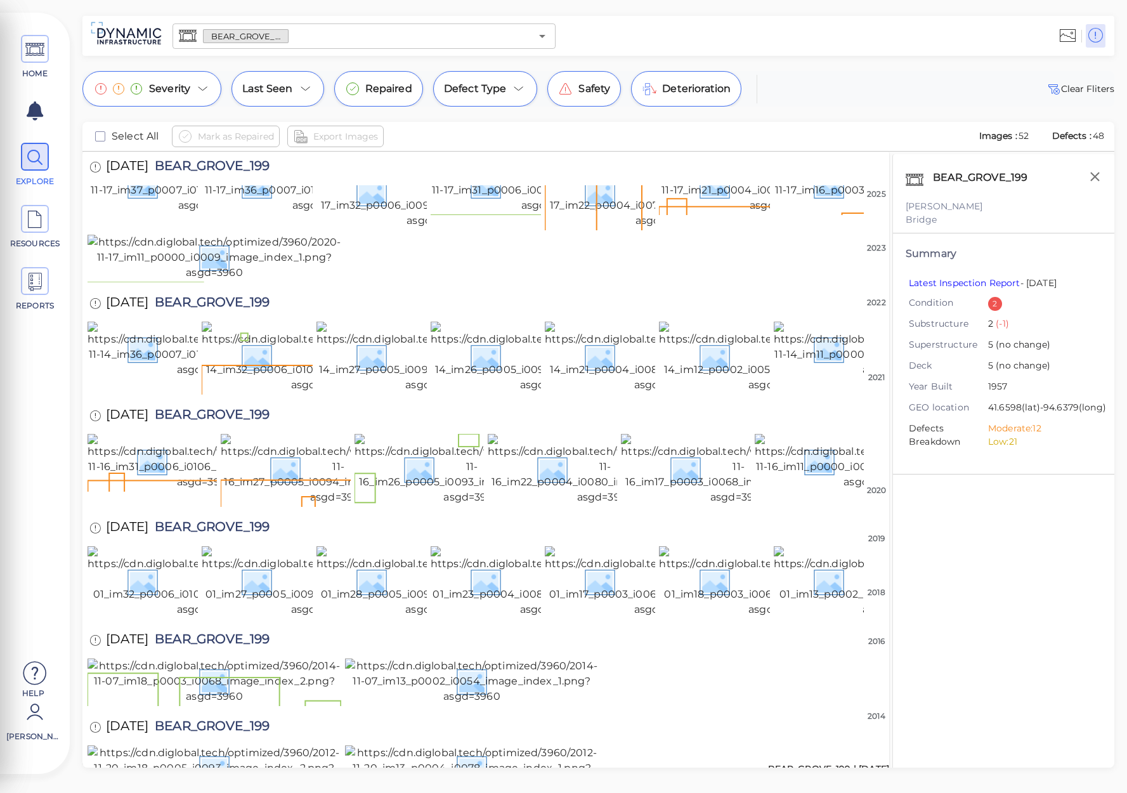
scroll to position [1338, 0]
click at [418, 659] on img at bounding box center [472, 682] width 254 height 46
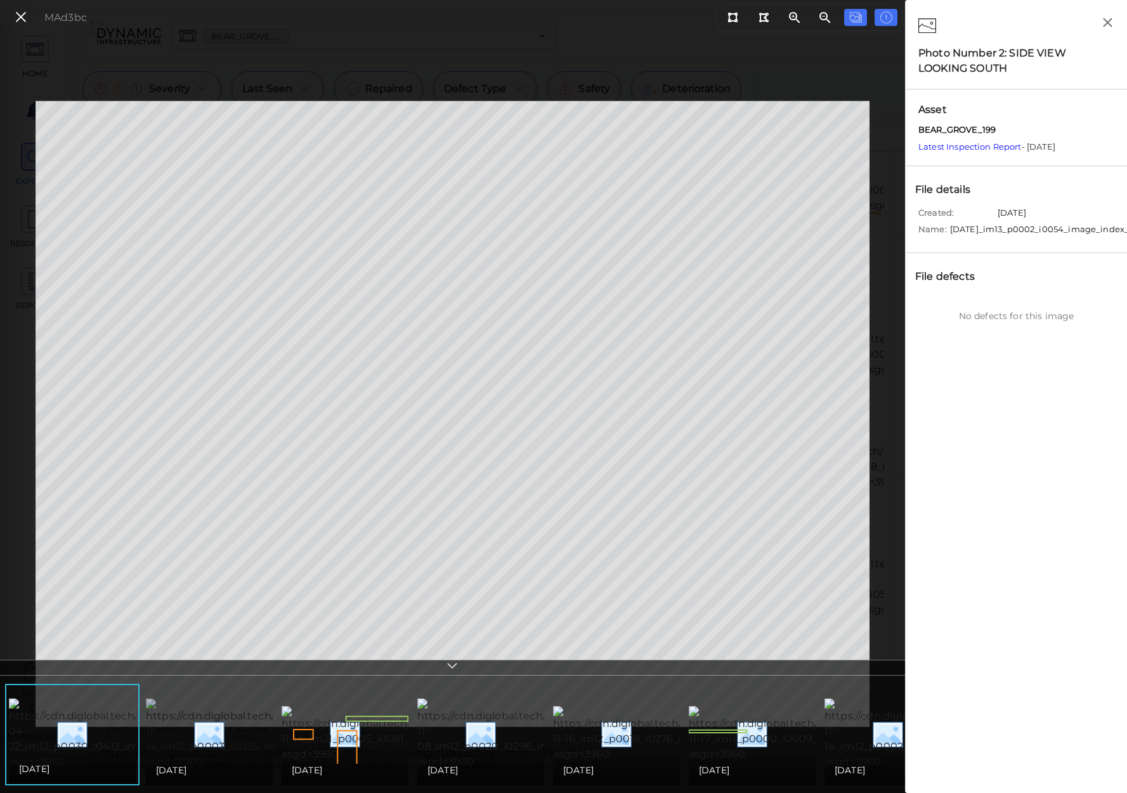
click at [225, 739] on img at bounding box center [264, 734] width 237 height 71
click at [516, 743] on img at bounding box center [535, 734] width 237 height 71
click at [209, 735] on img at bounding box center [264, 734] width 237 height 71
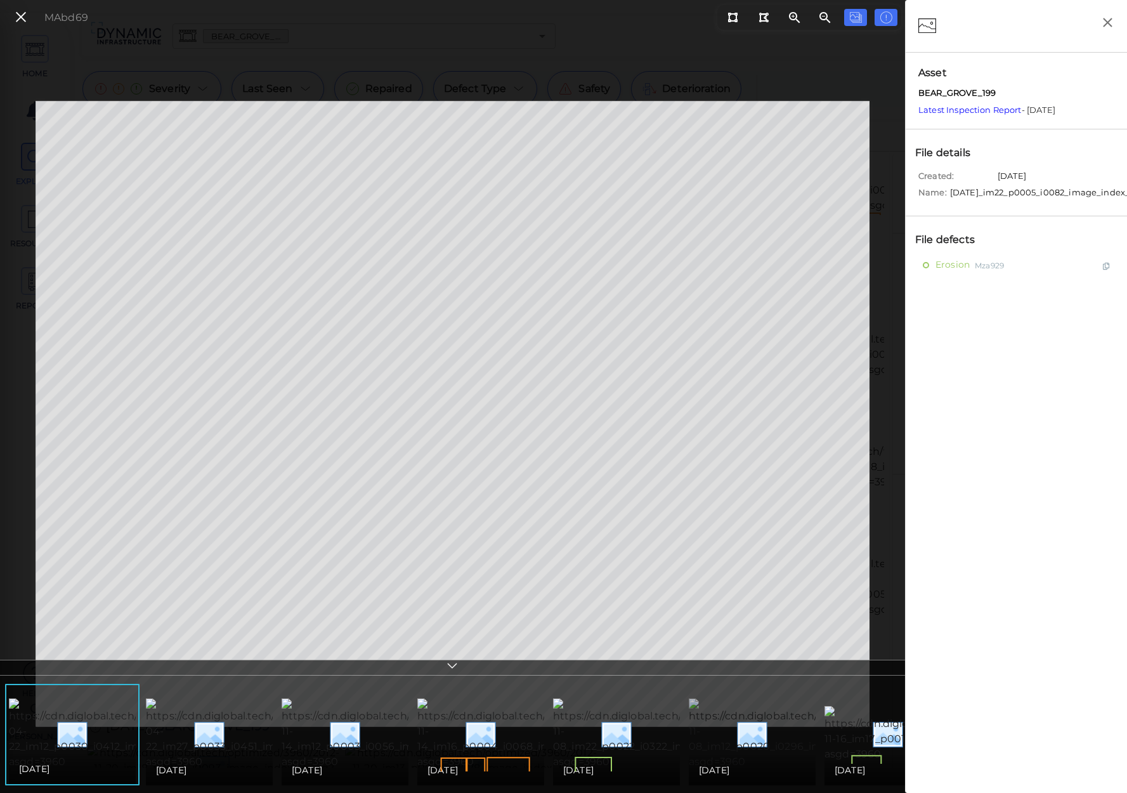
click at [765, 737] on img at bounding box center [807, 734] width 237 height 71
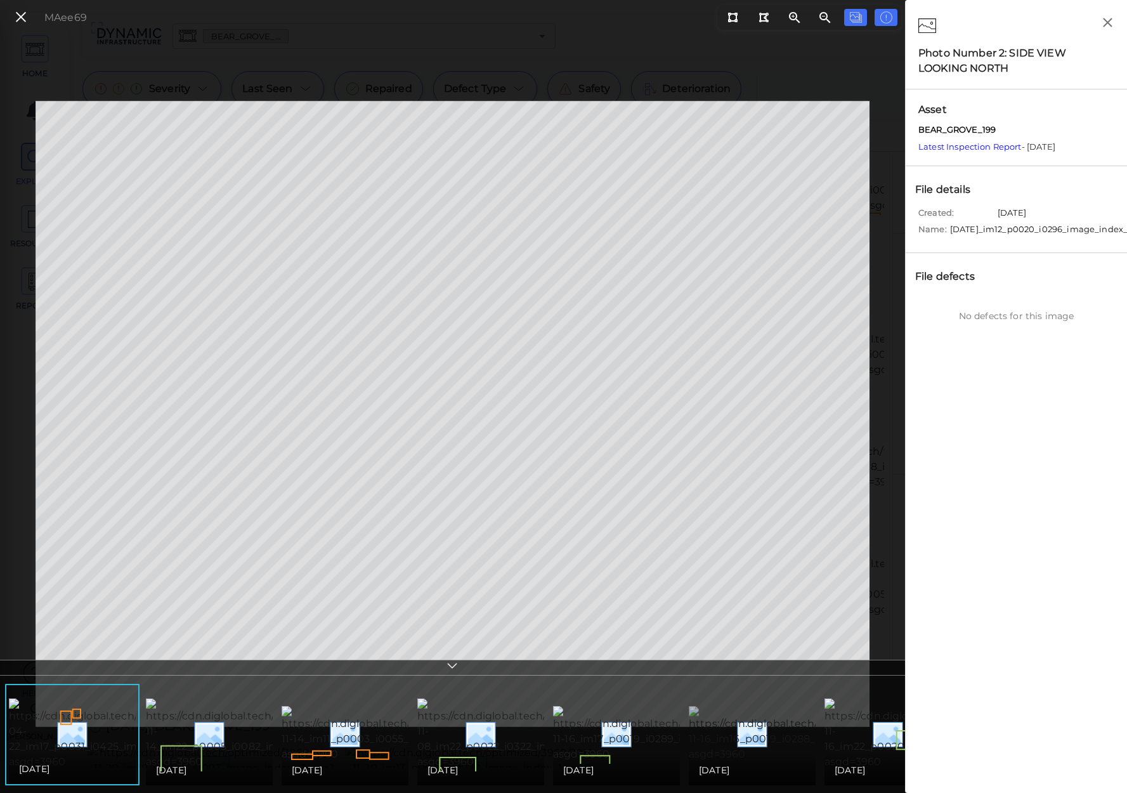
click at [763, 716] on img at bounding box center [806, 734] width 235 height 56
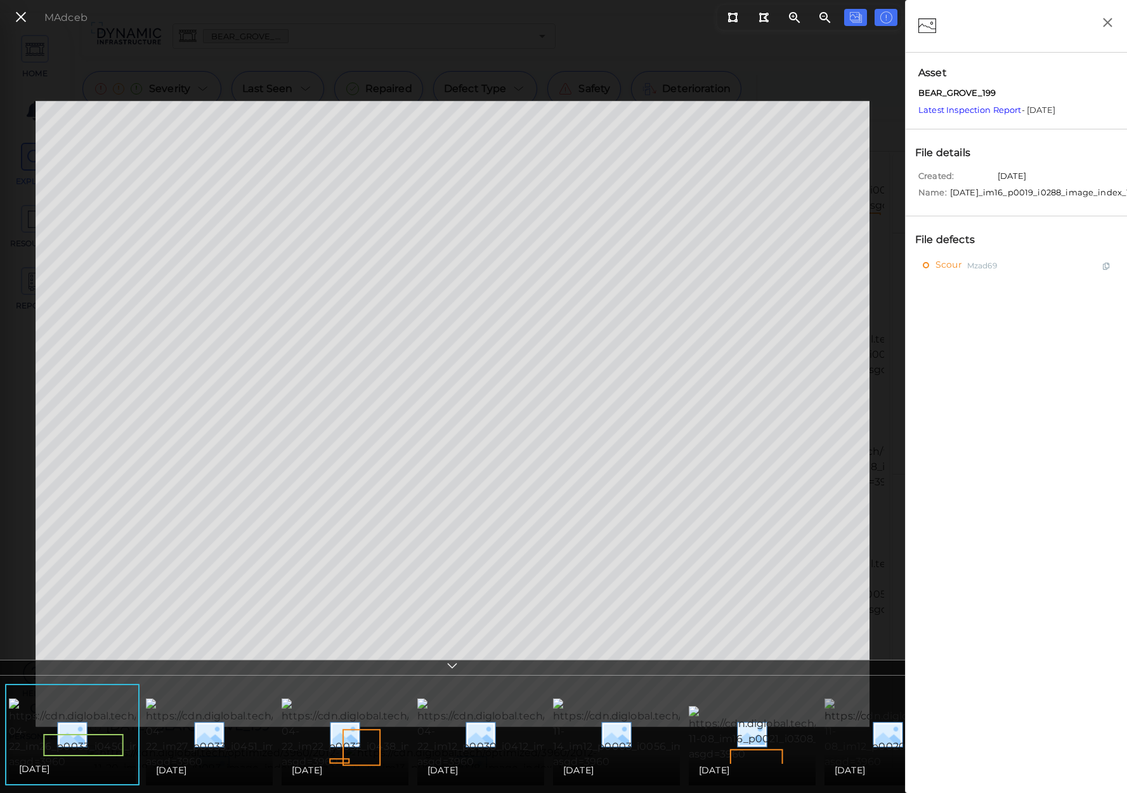
click at [852, 726] on img at bounding box center [943, 734] width 237 height 71
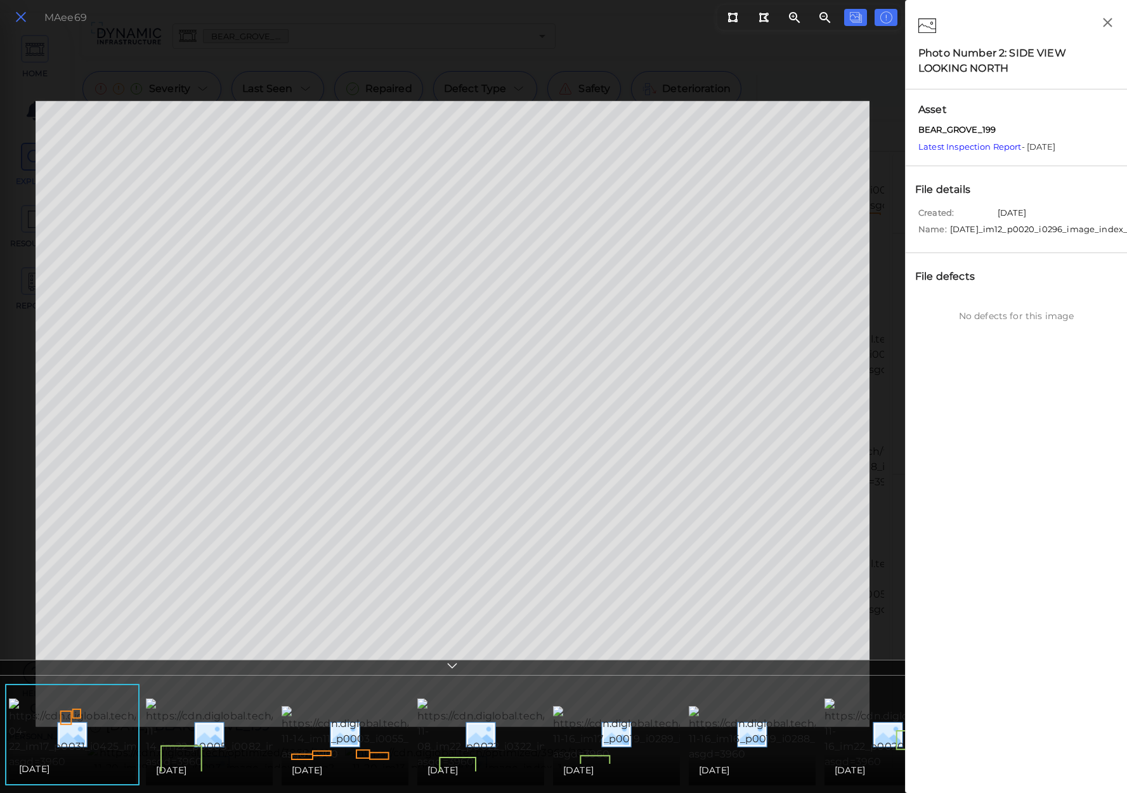
click at [22, 11] on icon at bounding box center [21, 17] width 14 height 17
click at [17, 12] on icon at bounding box center [21, 17] width 14 height 17
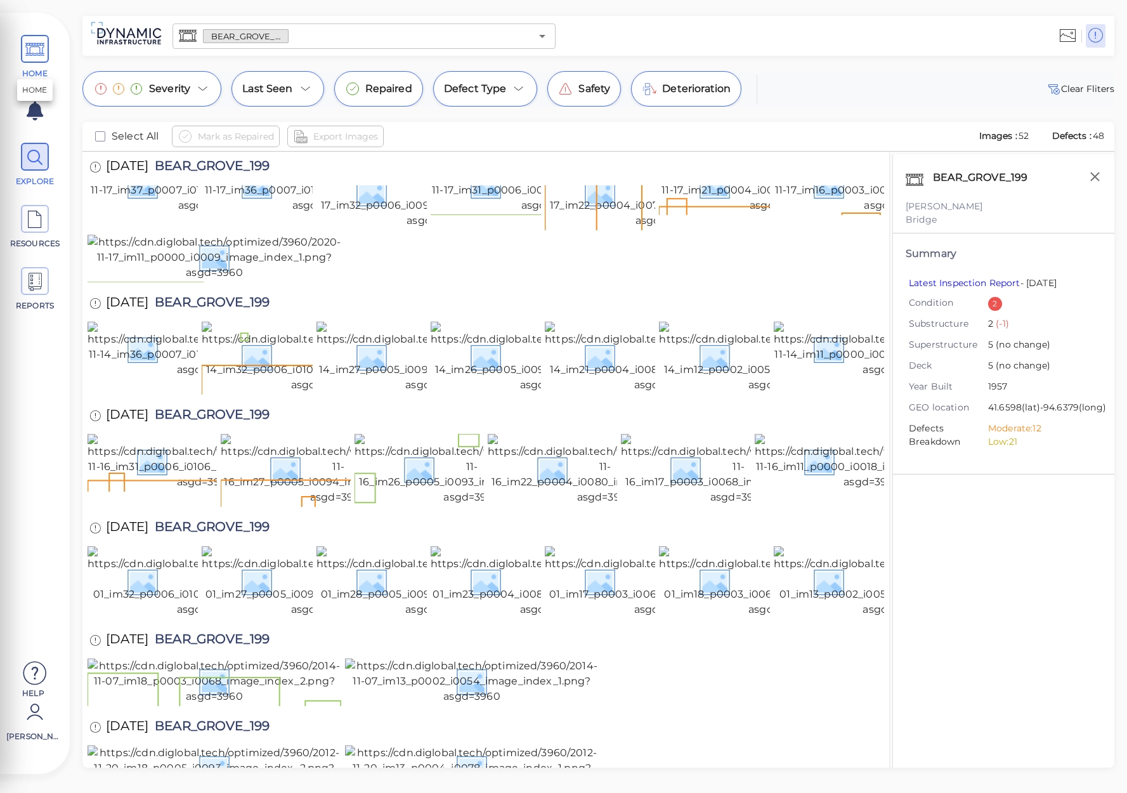
click at [37, 54] on icon at bounding box center [34, 50] width 19 height 29
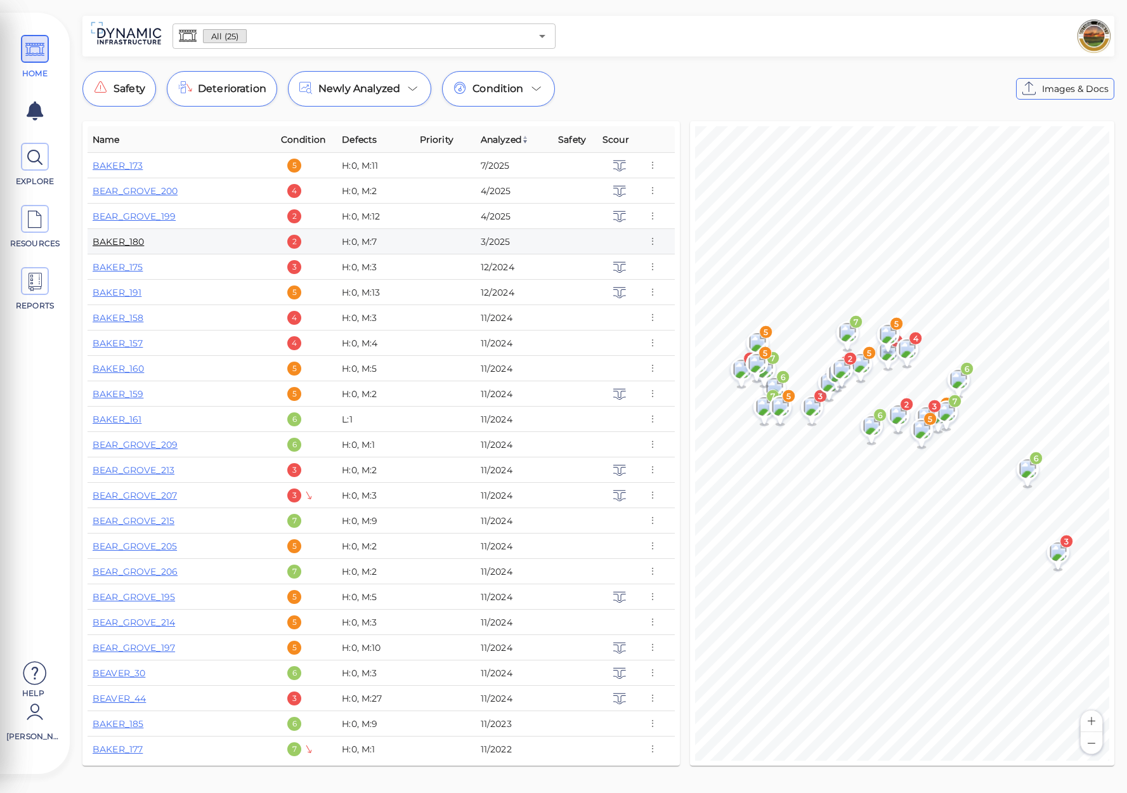
click at [129, 242] on link "BAKER_180" at bounding box center [118, 241] width 51 height 11
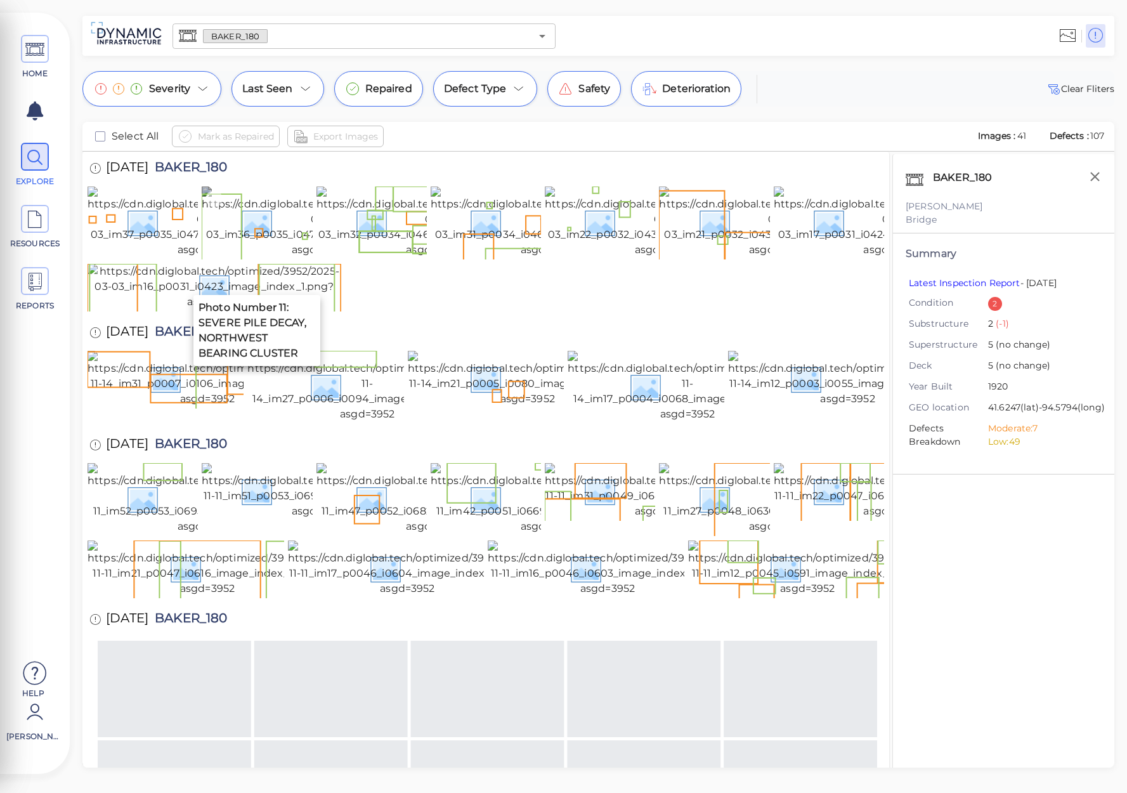
click at [246, 258] on img at bounding box center [319, 222] width 235 height 71
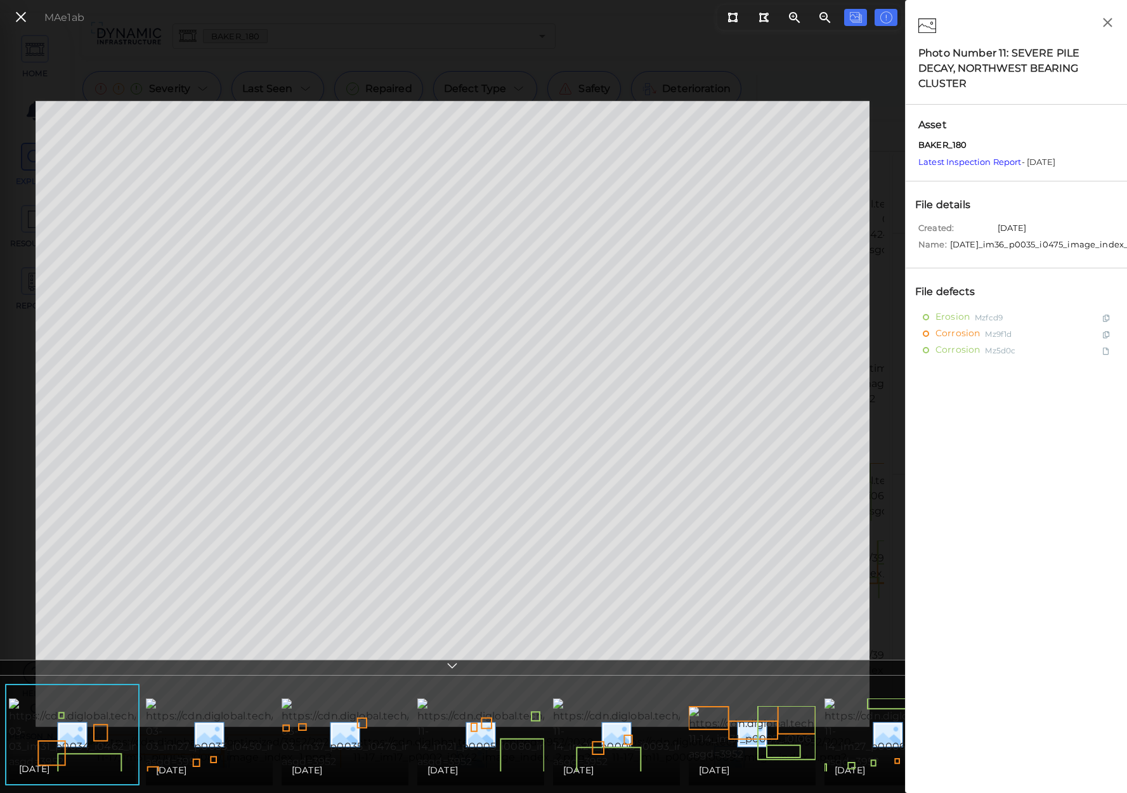
click at [242, 763] on div "[DATE]" at bounding box center [209, 770] width 107 height 15
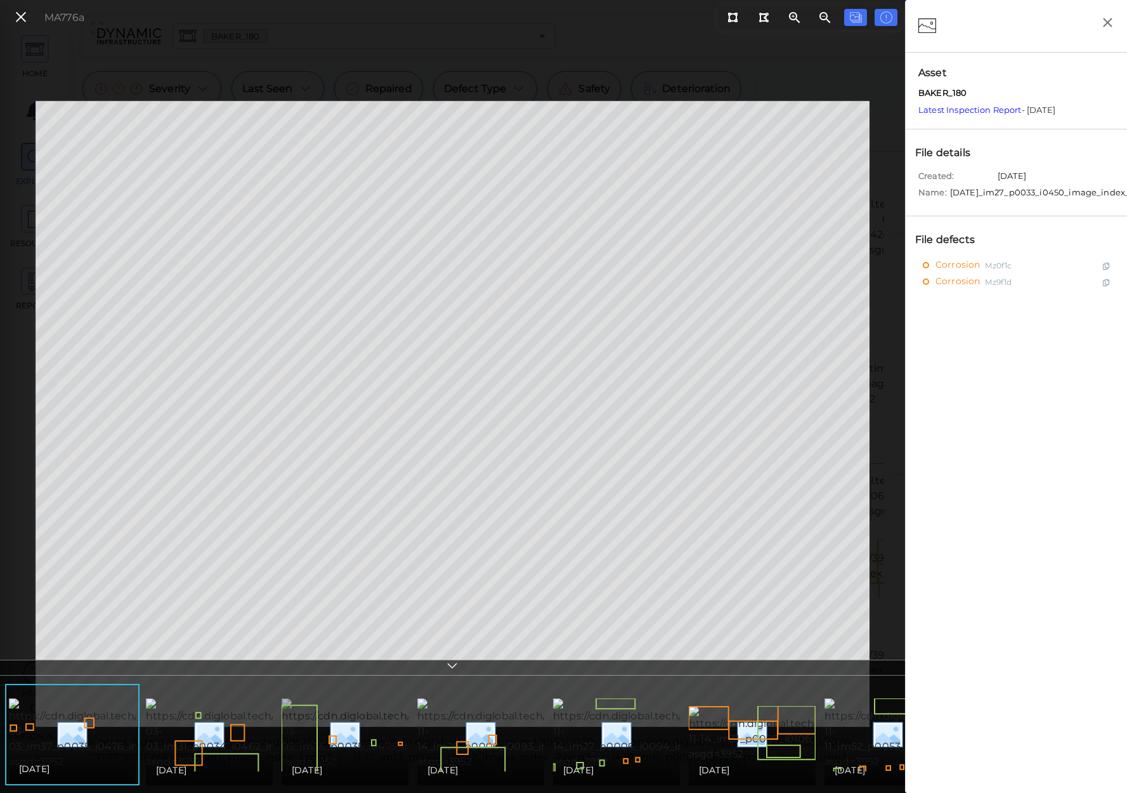
click at [358, 733] on img at bounding box center [399, 734] width 235 height 71
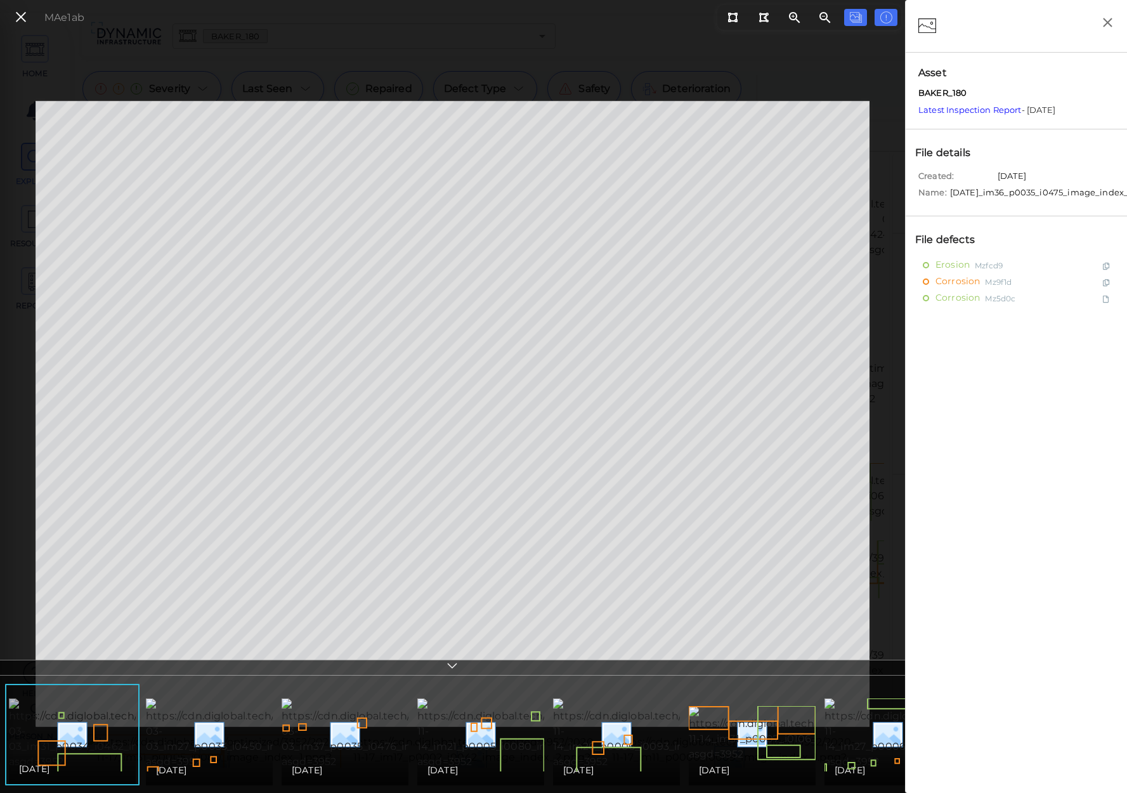
click at [70, 723] on img at bounding box center [126, 734] width 235 height 71
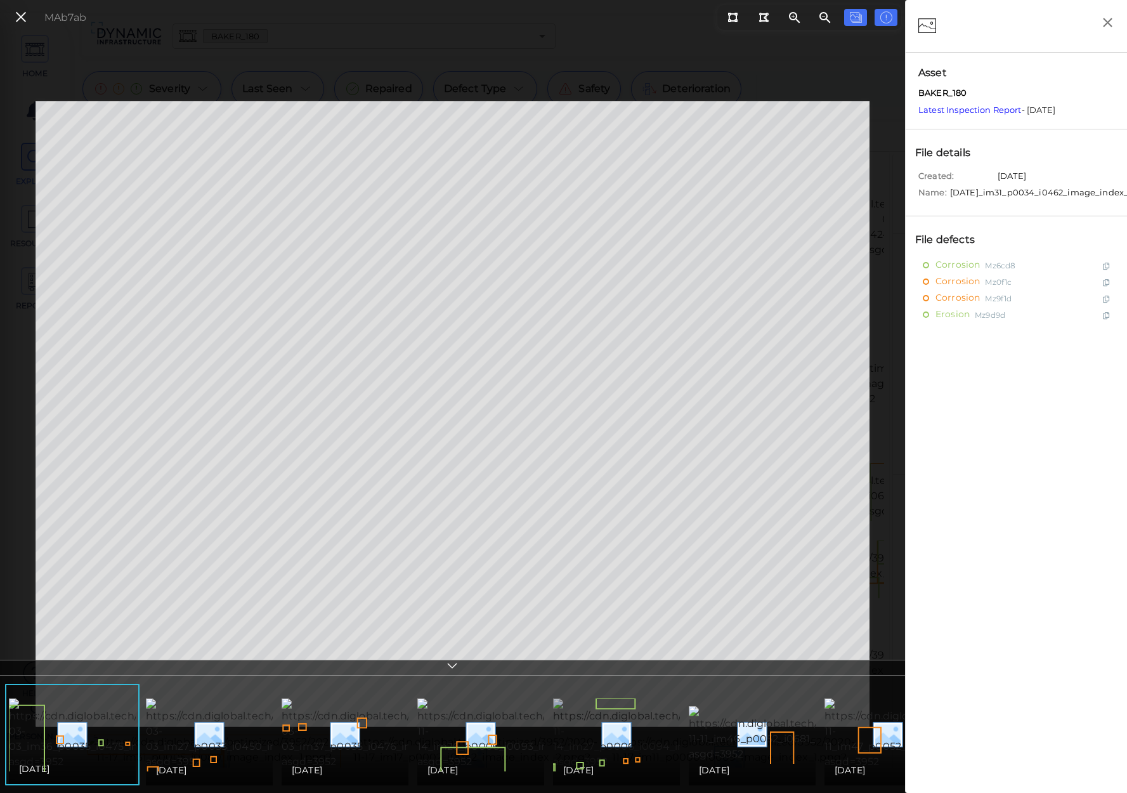
click at [608, 734] on img at bounding box center [670, 734] width 235 height 71
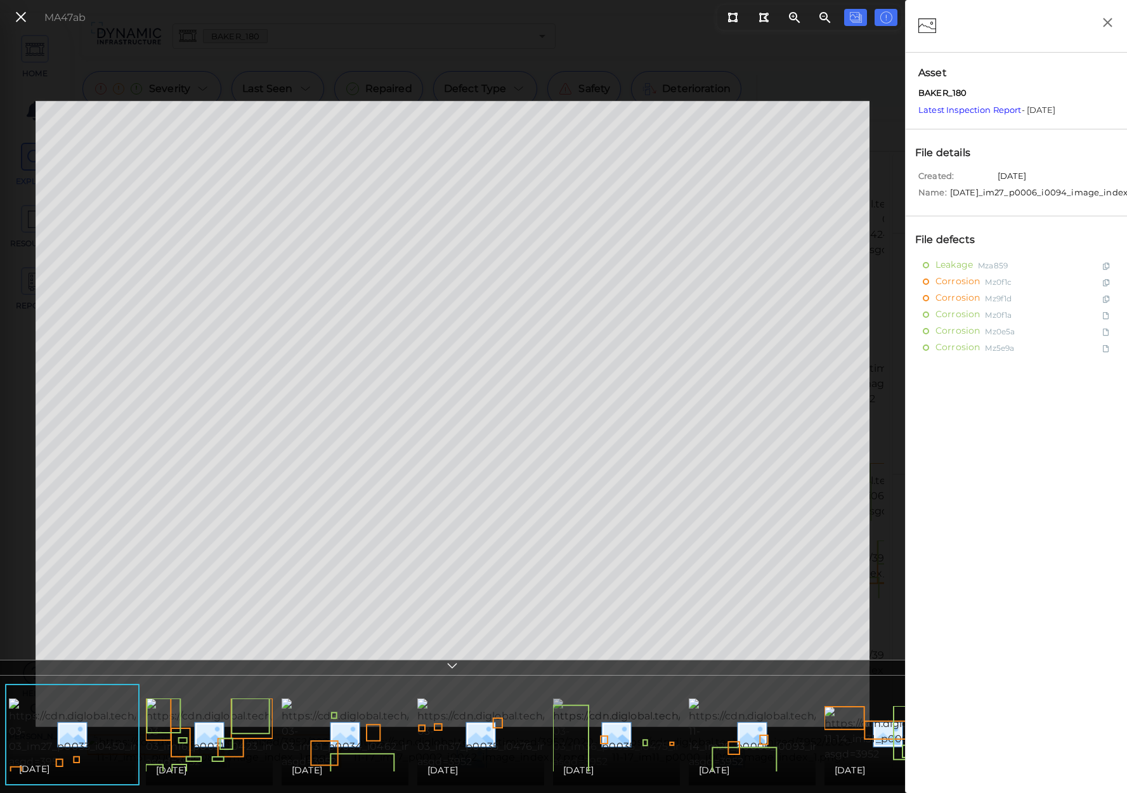
click at [630, 733] on img at bounding box center [670, 734] width 235 height 71
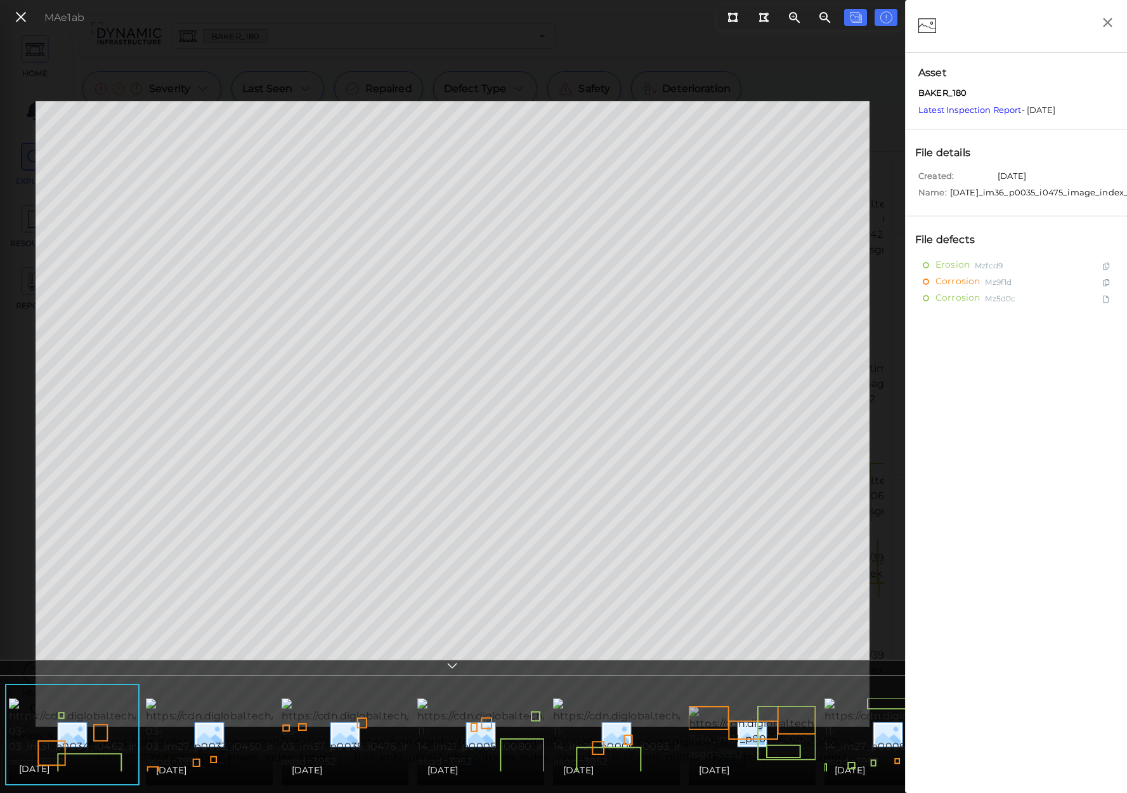
click at [722, 729] on img at bounding box center [806, 734] width 235 height 56
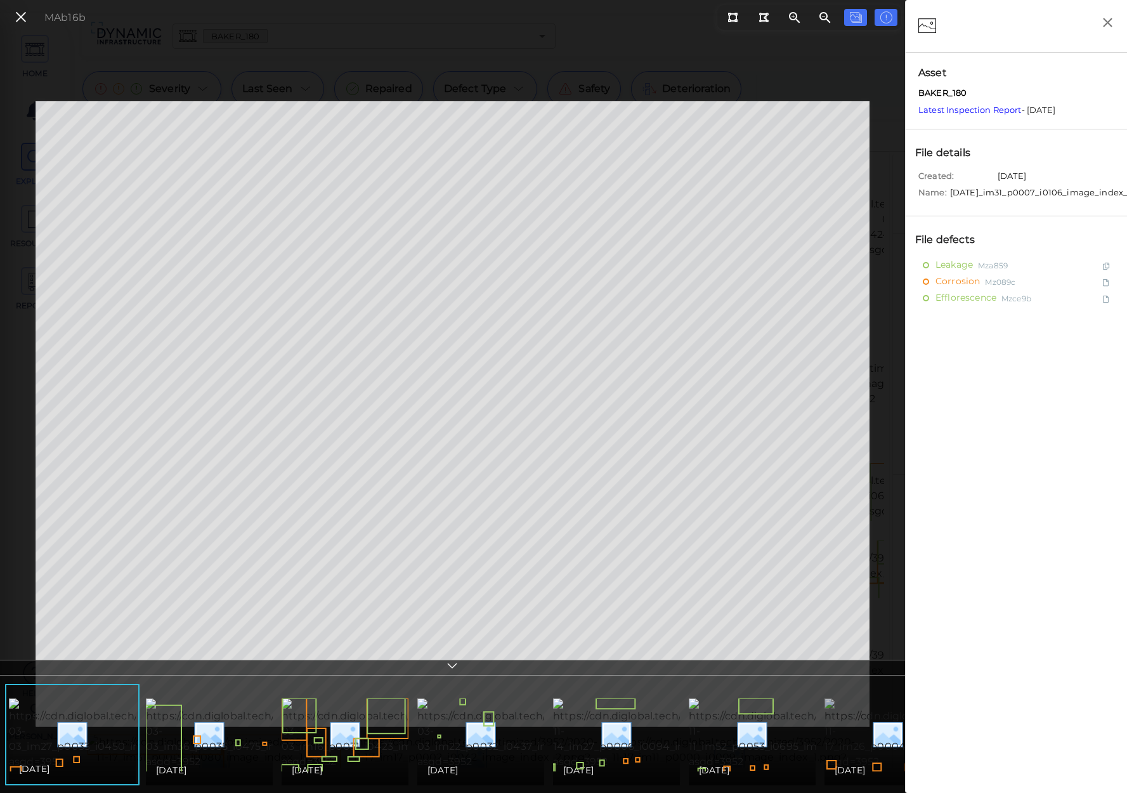
click at [841, 721] on img at bounding box center [943, 734] width 236 height 71
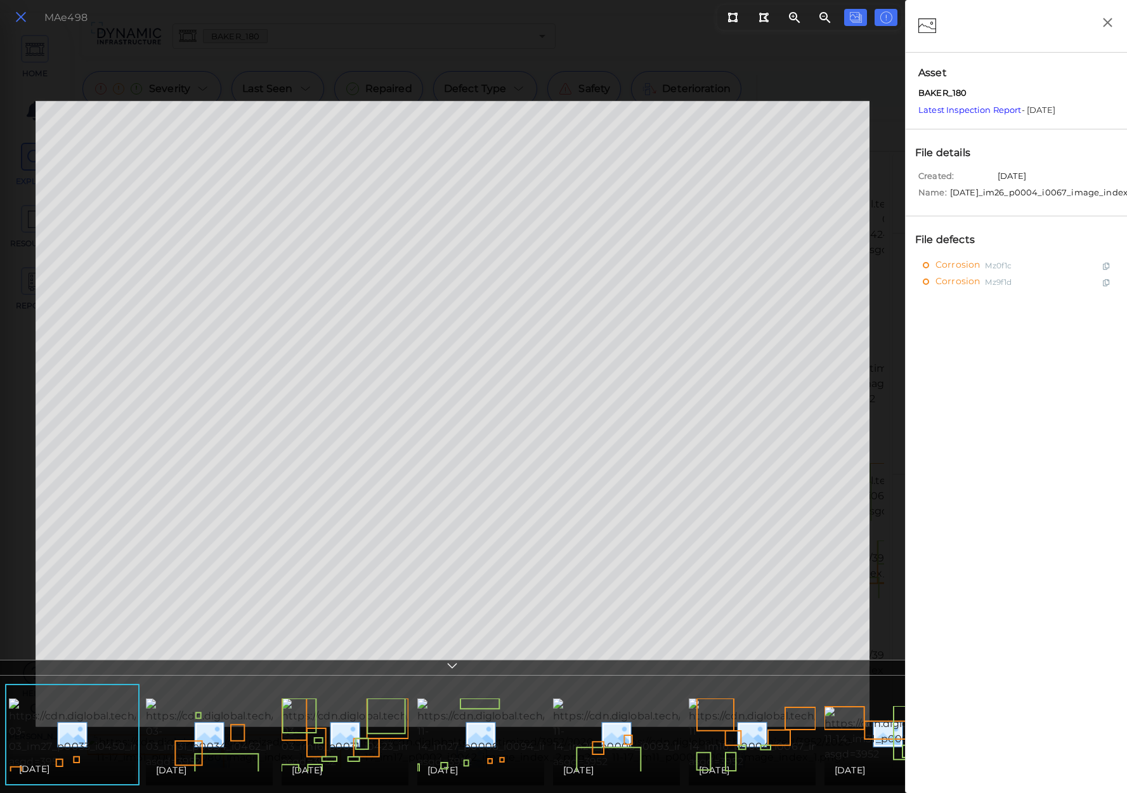
click at [22, 18] on icon at bounding box center [21, 17] width 14 height 17
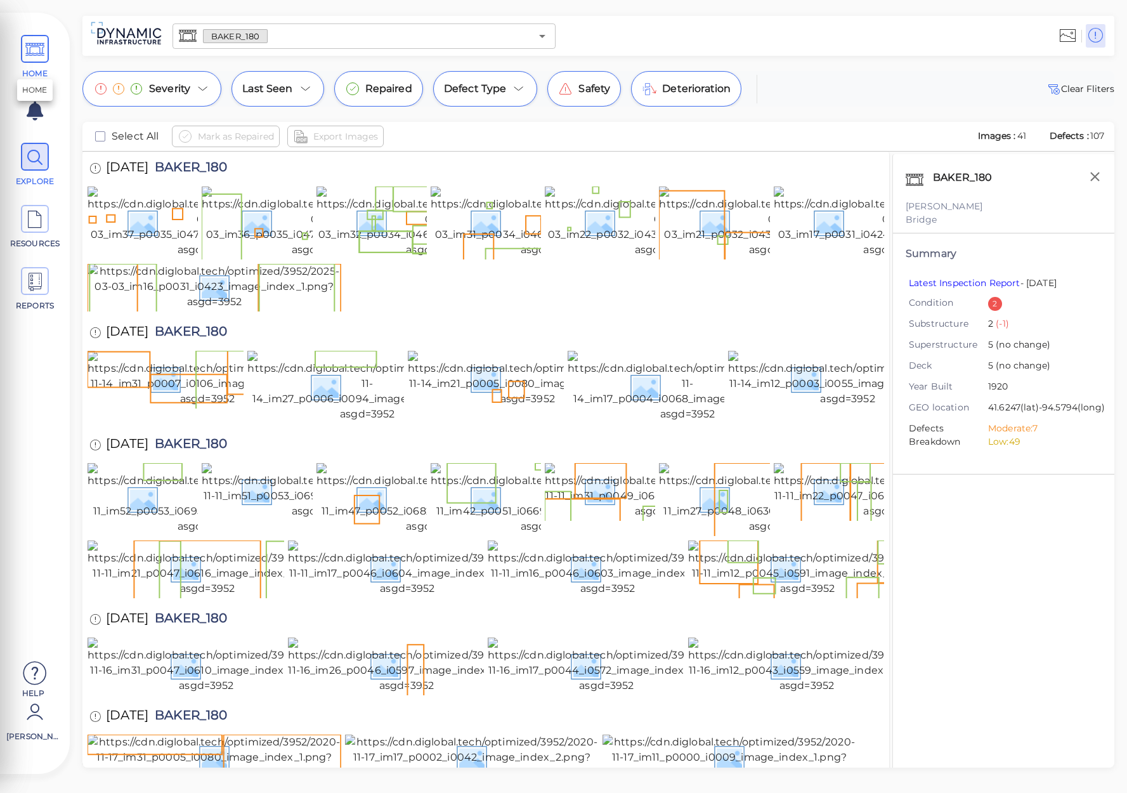
click at [37, 48] on icon at bounding box center [34, 50] width 19 height 29
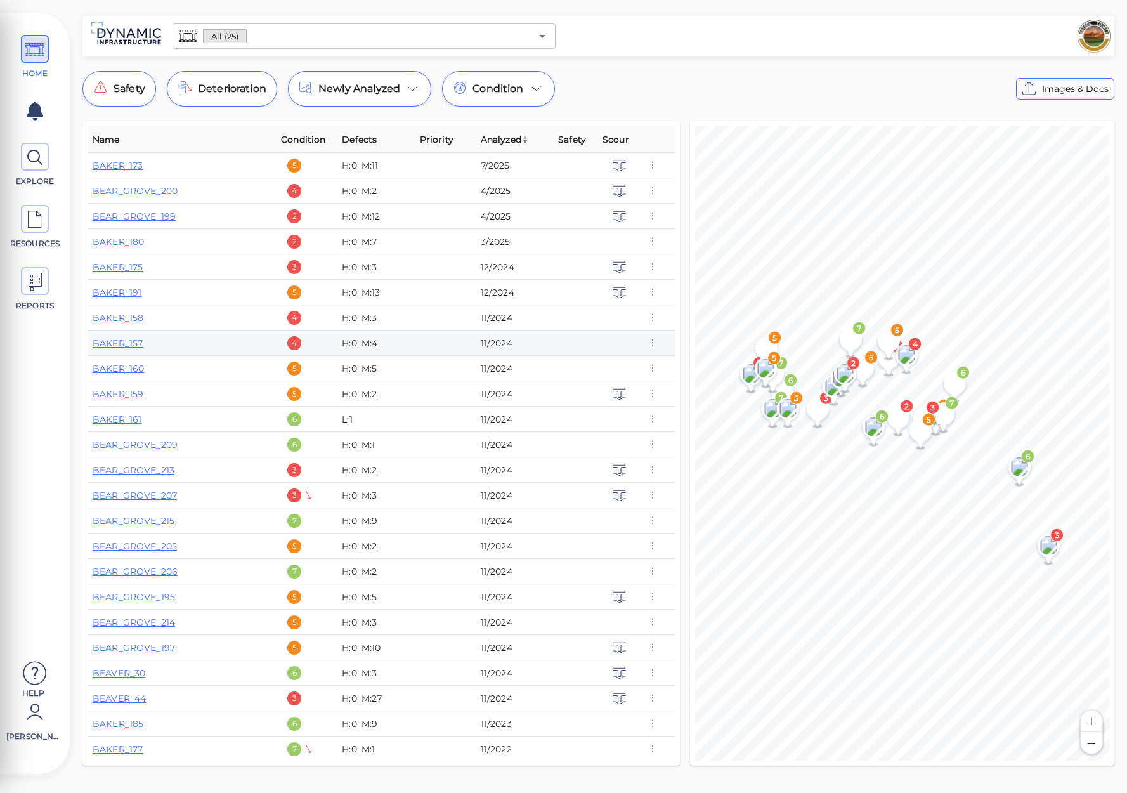
scroll to position [27, 0]
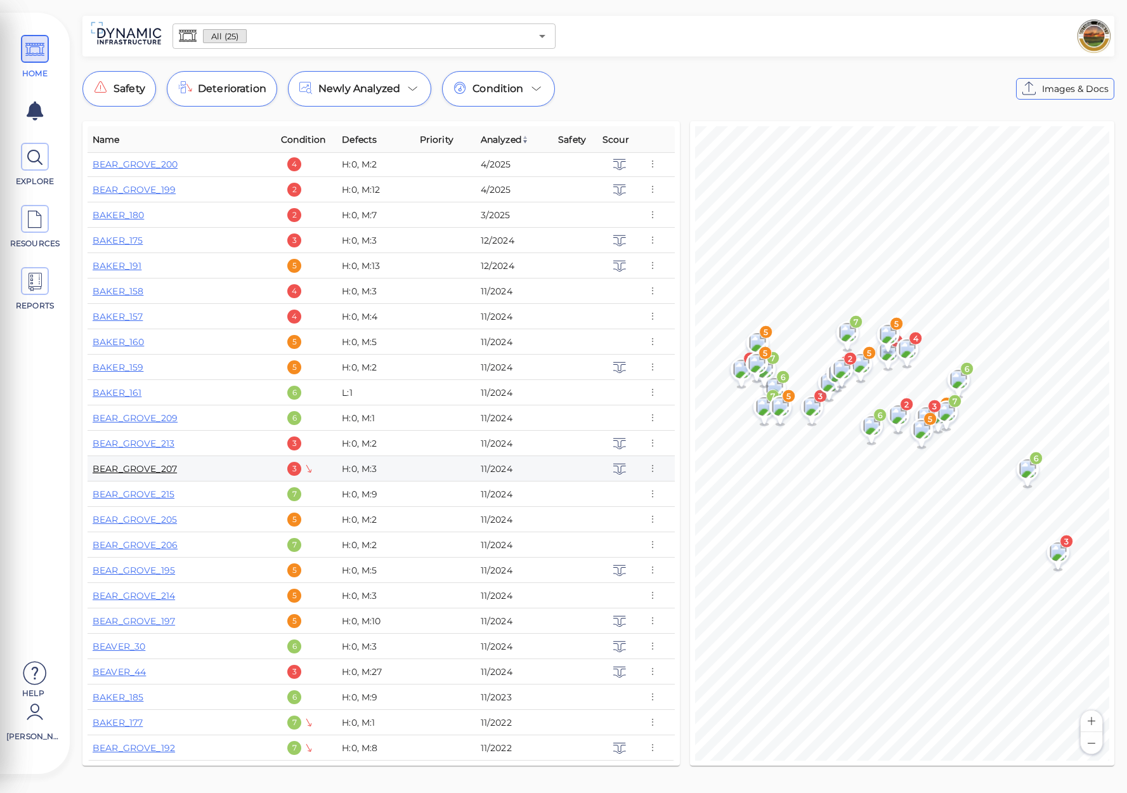
click at [144, 467] on link "BEAR_GROVE_207" at bounding box center [135, 468] width 84 height 11
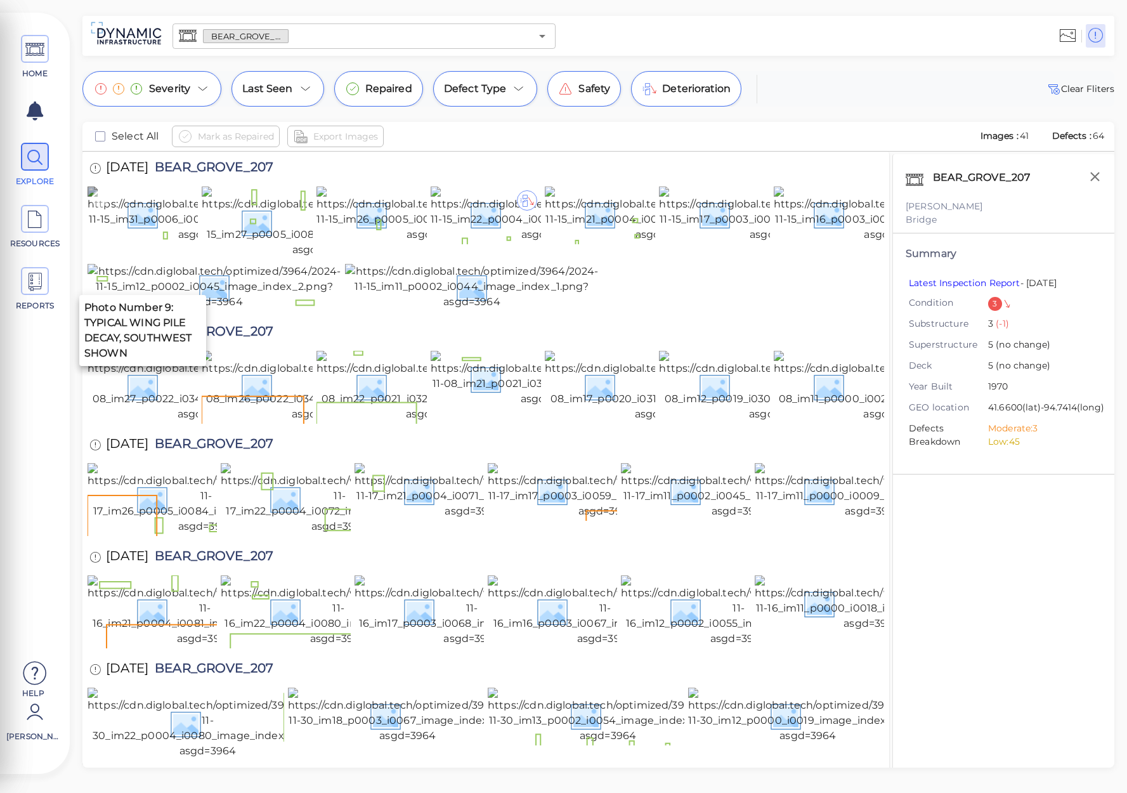
click at [176, 242] on img at bounding box center [207, 215] width 238 height 56
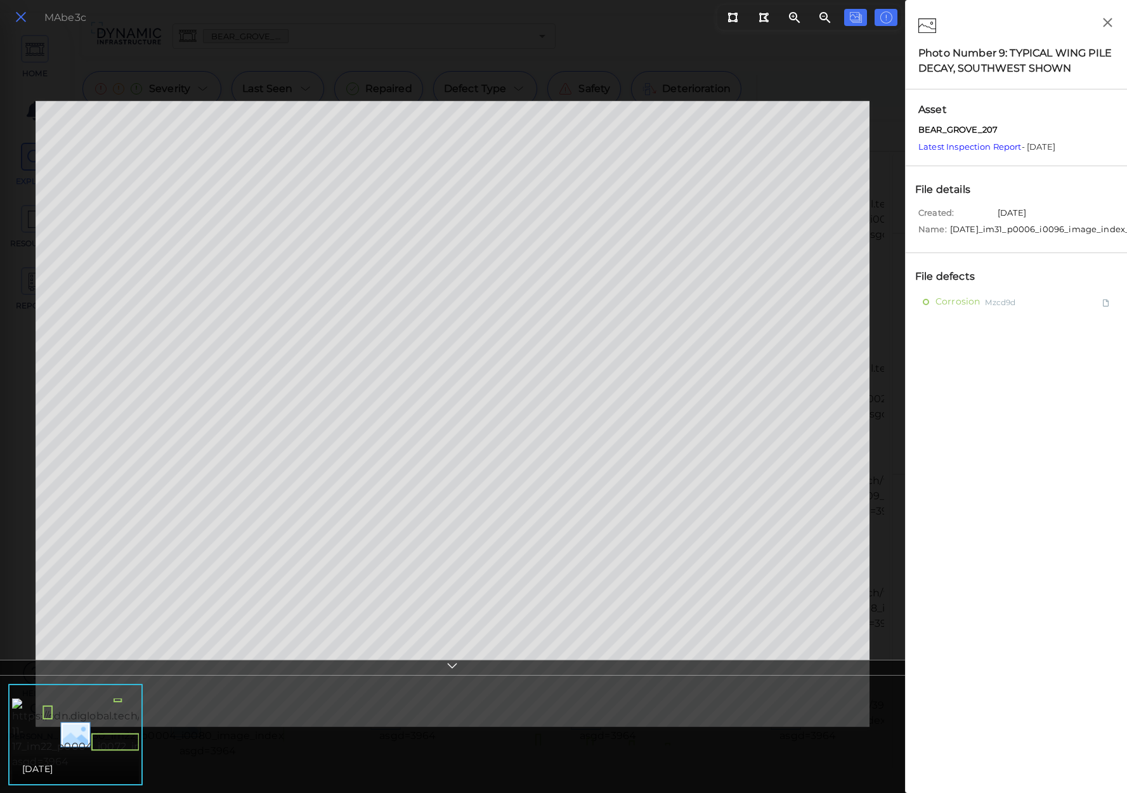
click at [24, 13] on icon at bounding box center [21, 17] width 14 height 17
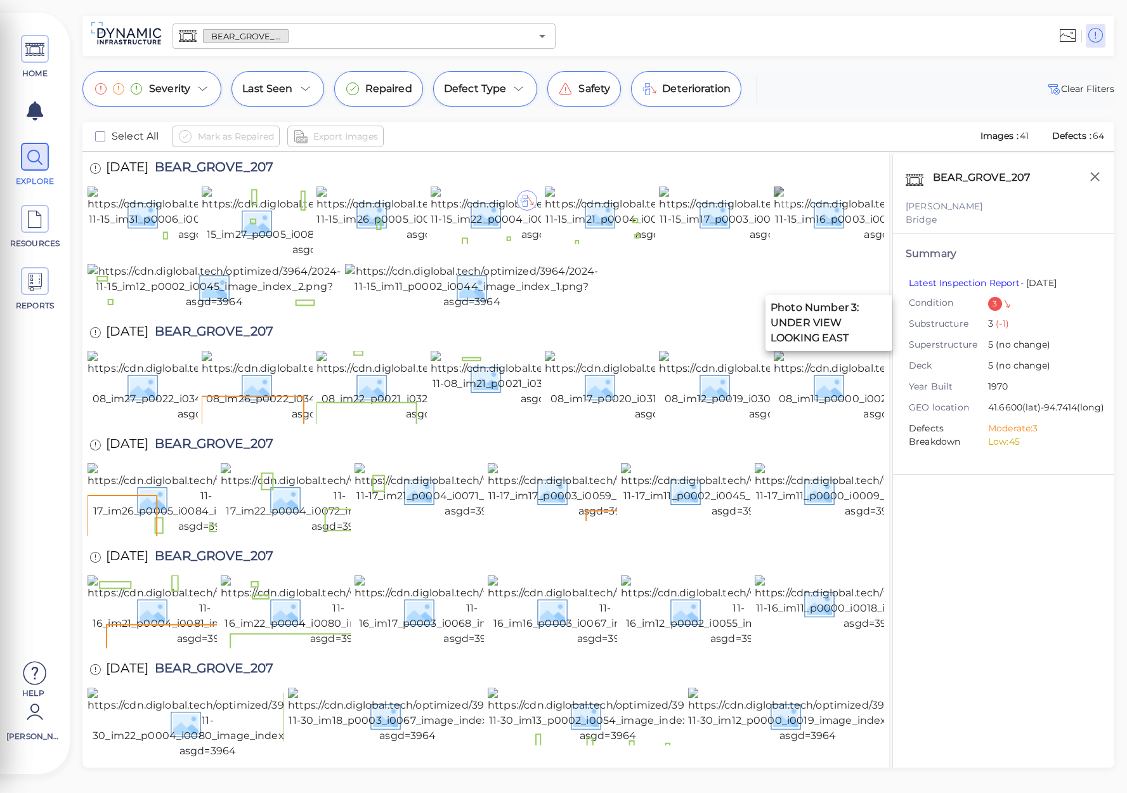
click at [847, 242] on img at bounding box center [893, 215] width 238 height 56
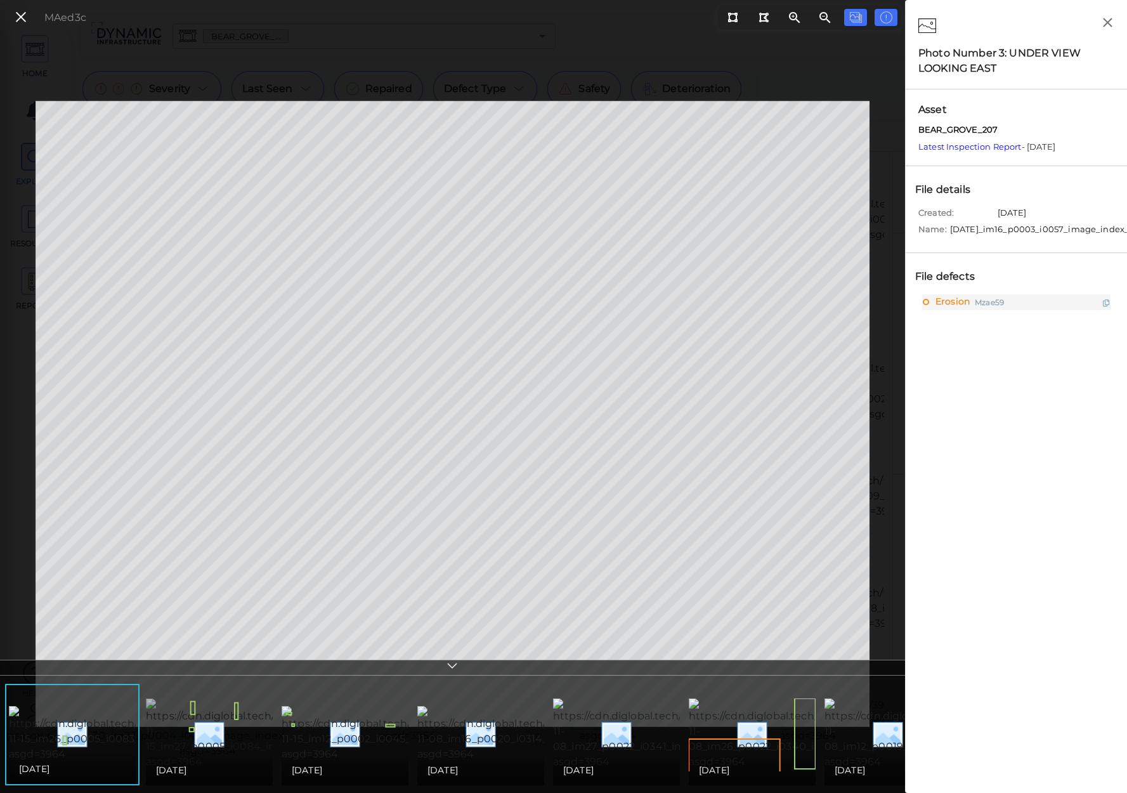
click at [233, 728] on img at bounding box center [265, 734] width 238 height 71
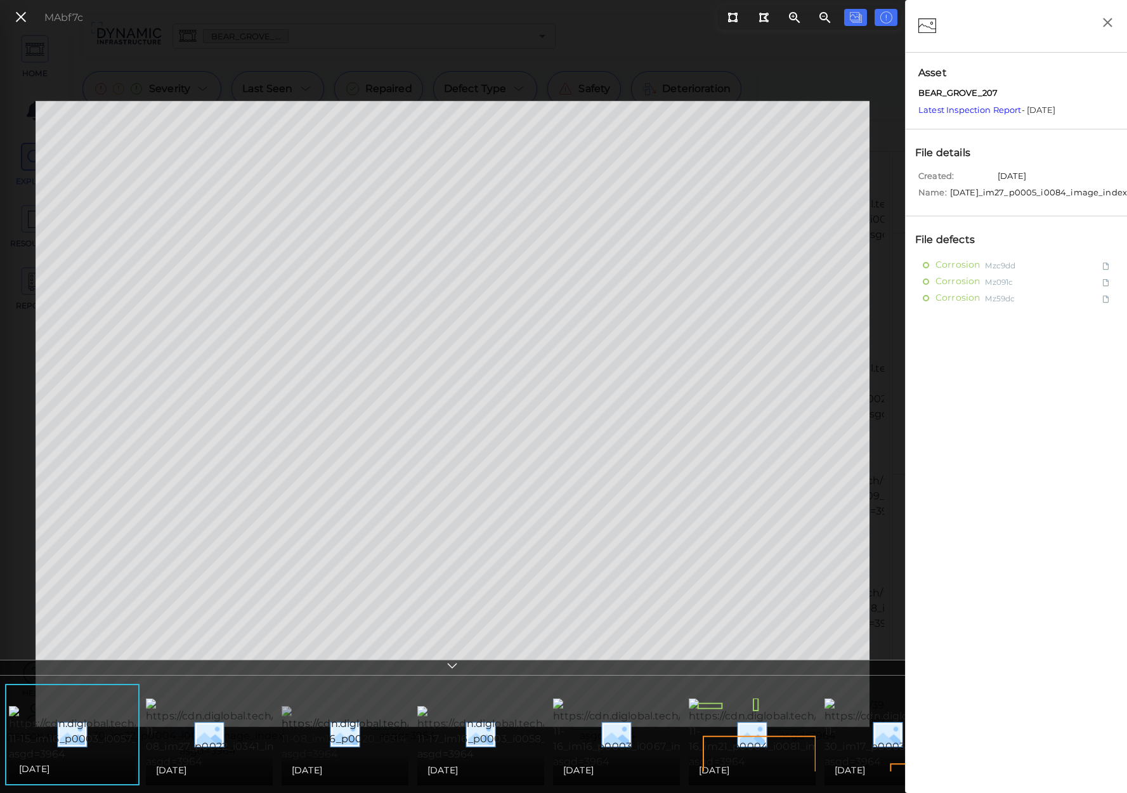
click at [345, 737] on img at bounding box center [400, 734] width 237 height 56
click at [883, 763] on div "[DATE]" at bounding box center [888, 770] width 107 height 15
click at [642, 731] on img at bounding box center [672, 734] width 238 height 56
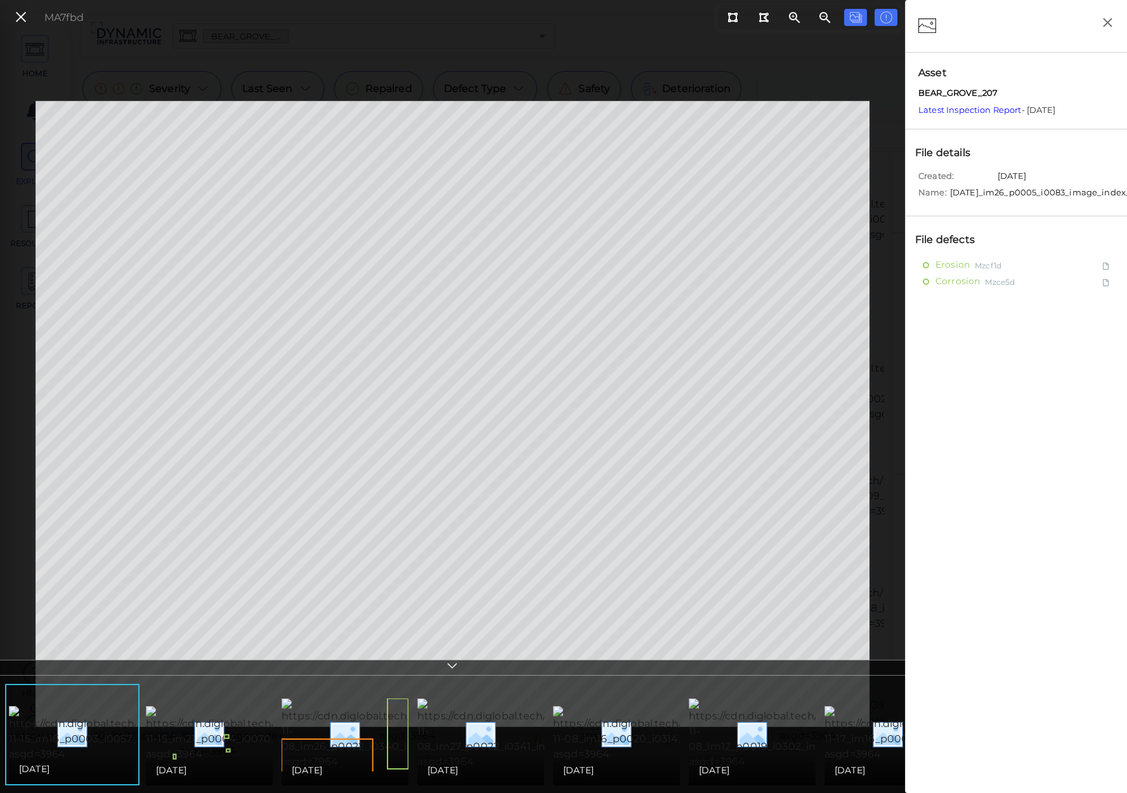
click at [27, 22] on icon at bounding box center [21, 17] width 14 height 17
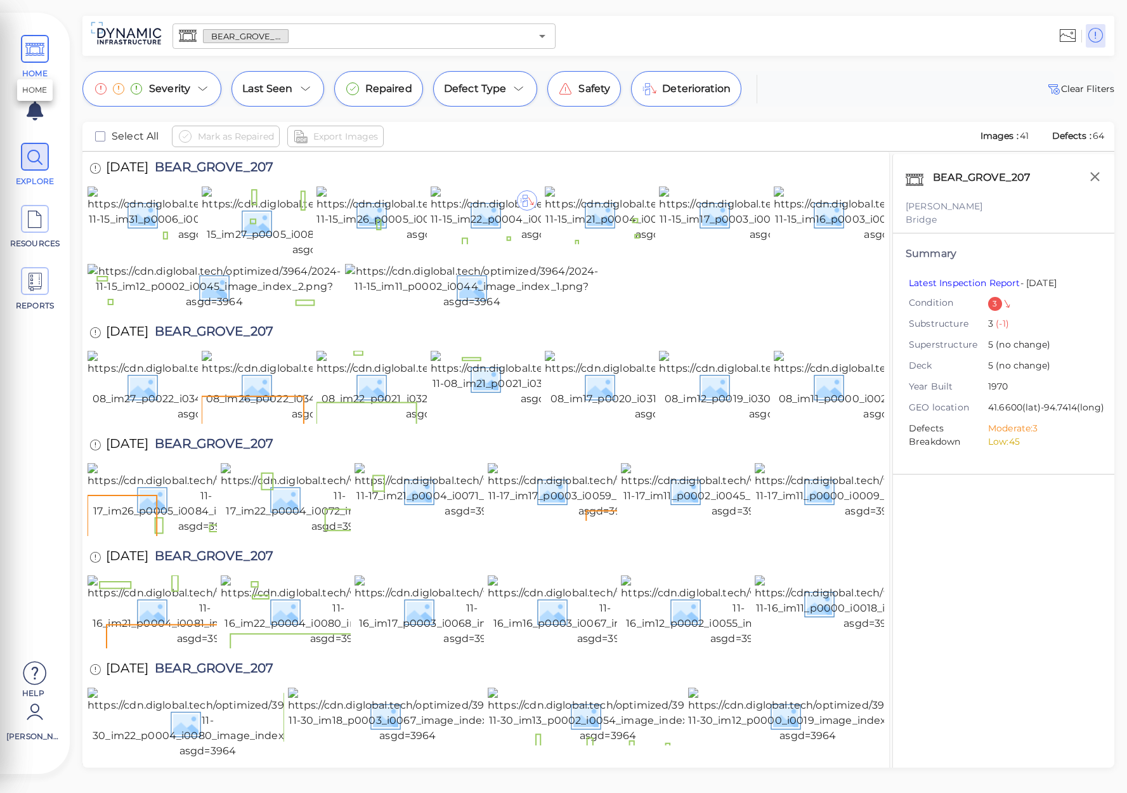
click at [39, 49] on icon at bounding box center [34, 50] width 19 height 29
